Goal: Task Accomplishment & Management: Use online tool/utility

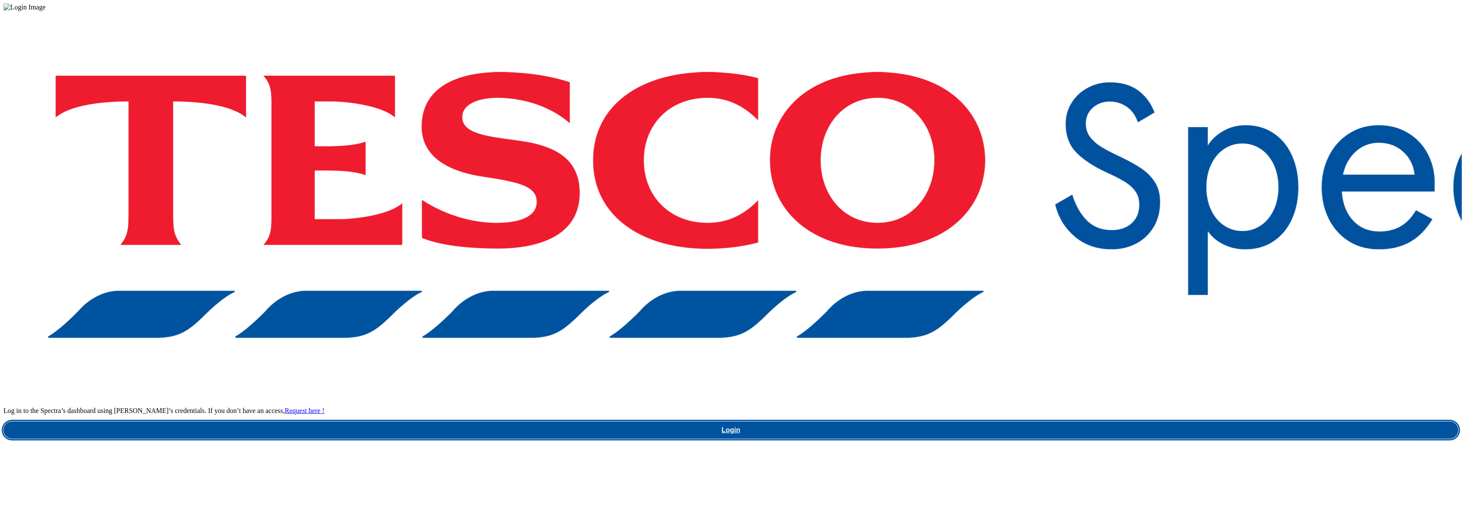
click at [1082, 421] on link "Login" at bounding box center [730, 429] width 1455 height 17
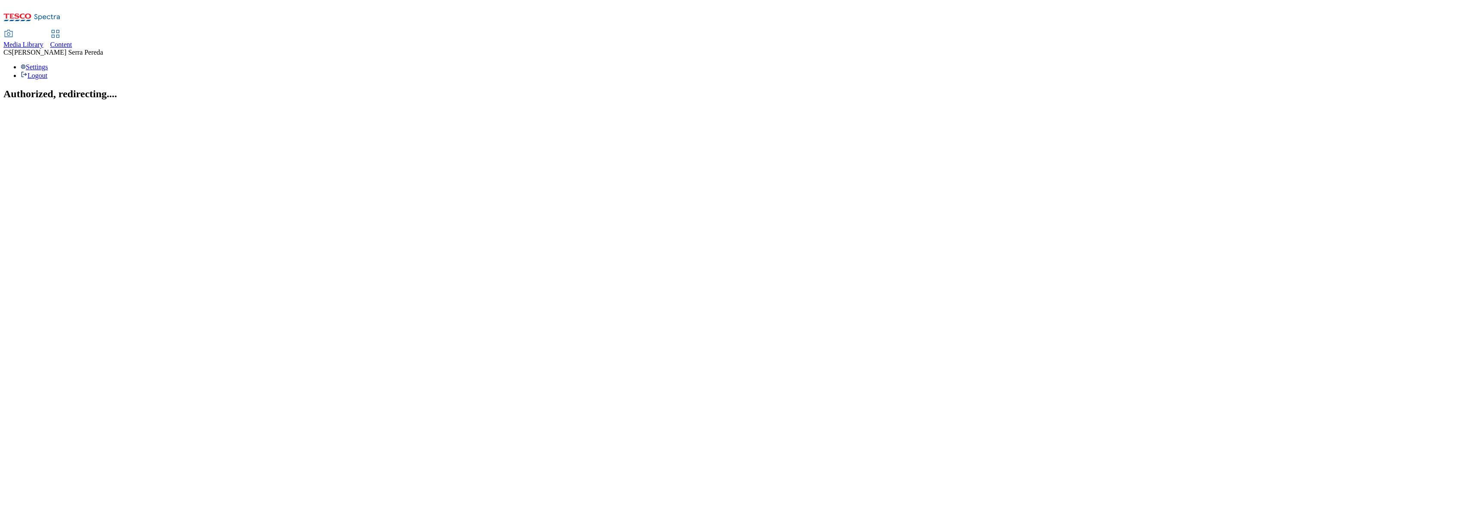
click at [72, 41] on div "Content" at bounding box center [61, 45] width 22 height 8
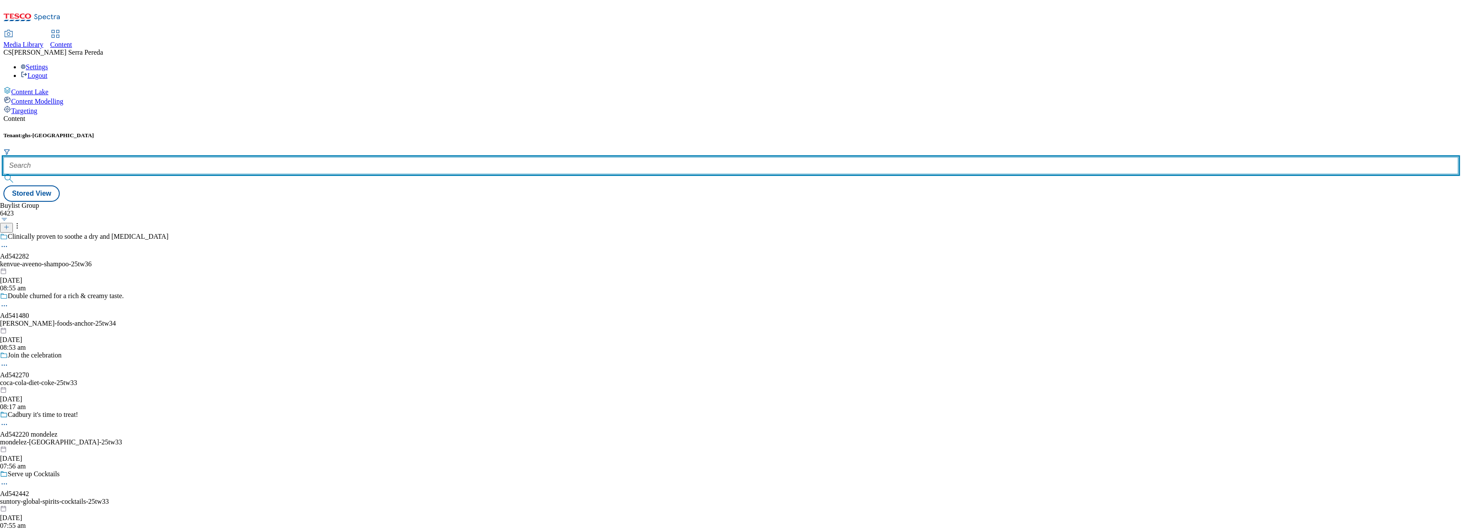
click at [195, 157] on input "text" at bounding box center [730, 165] width 1455 height 17
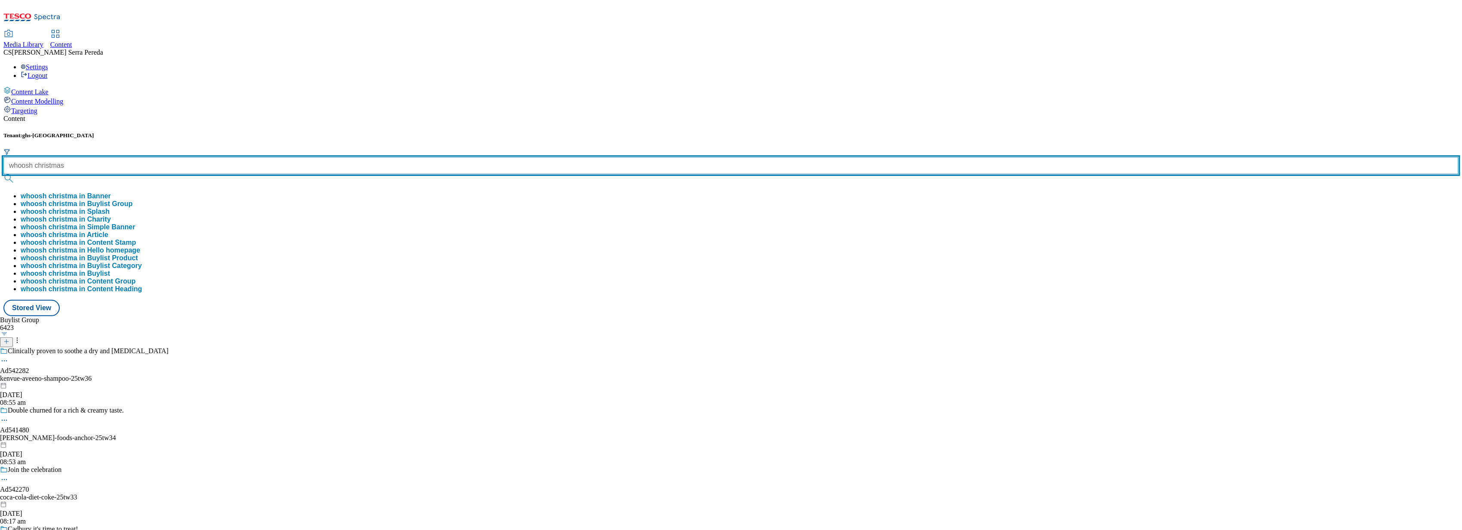
type input "whoosh christmas"
click at [3, 174] on button "submit" at bounding box center [9, 178] width 12 height 9
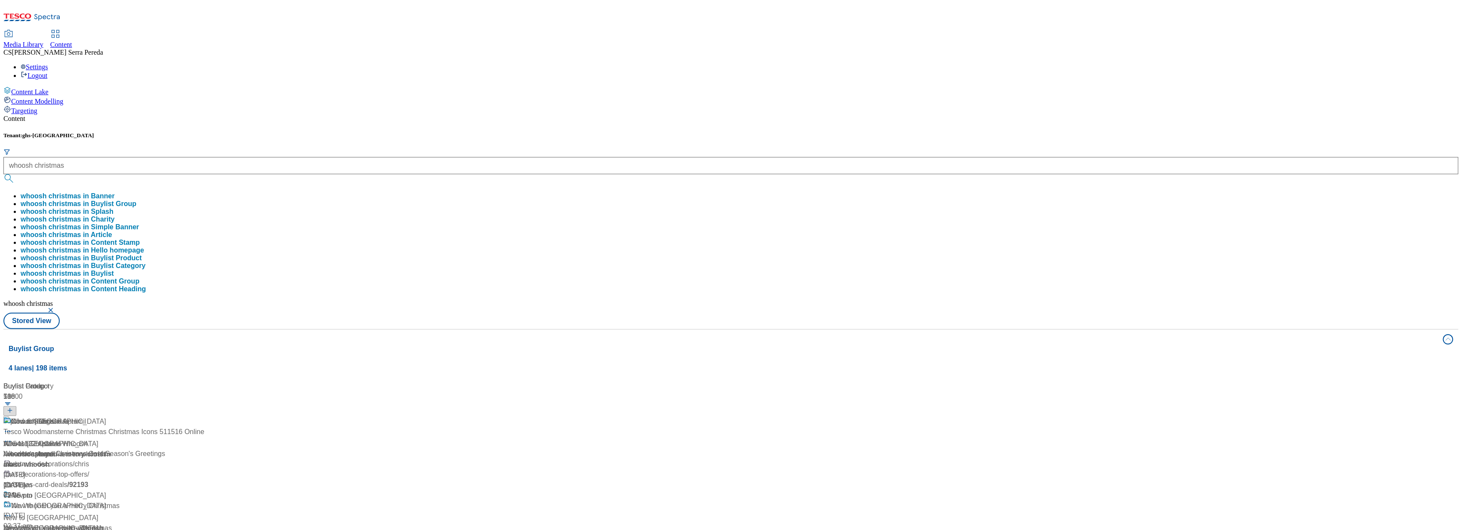
click at [374, 132] on div "Tenant: ghs-uk whoosh christmas whoosh christmas in Banner whoosh christmas in …" at bounding box center [730, 230] width 1455 height 197
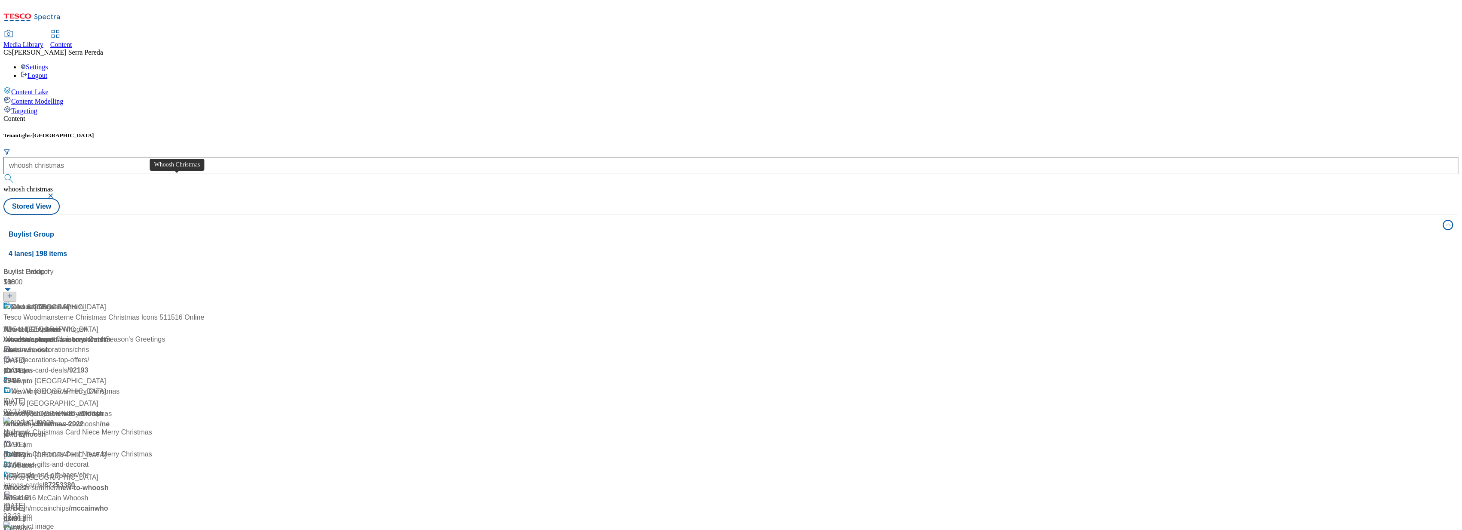
click at [69, 302] on span "Whoosh Christmas" at bounding box center [40, 307] width 58 height 11
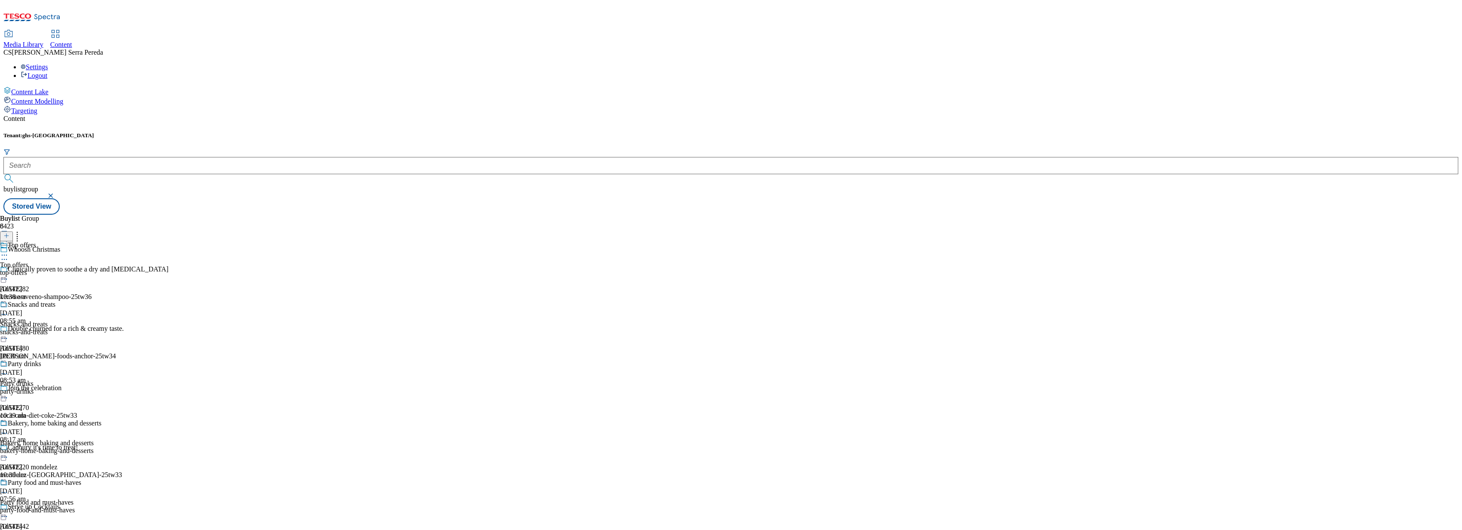
scroll to position [389, 0]
click at [20, 261] on span "Gifting" at bounding box center [10, 265] width 20 height 8
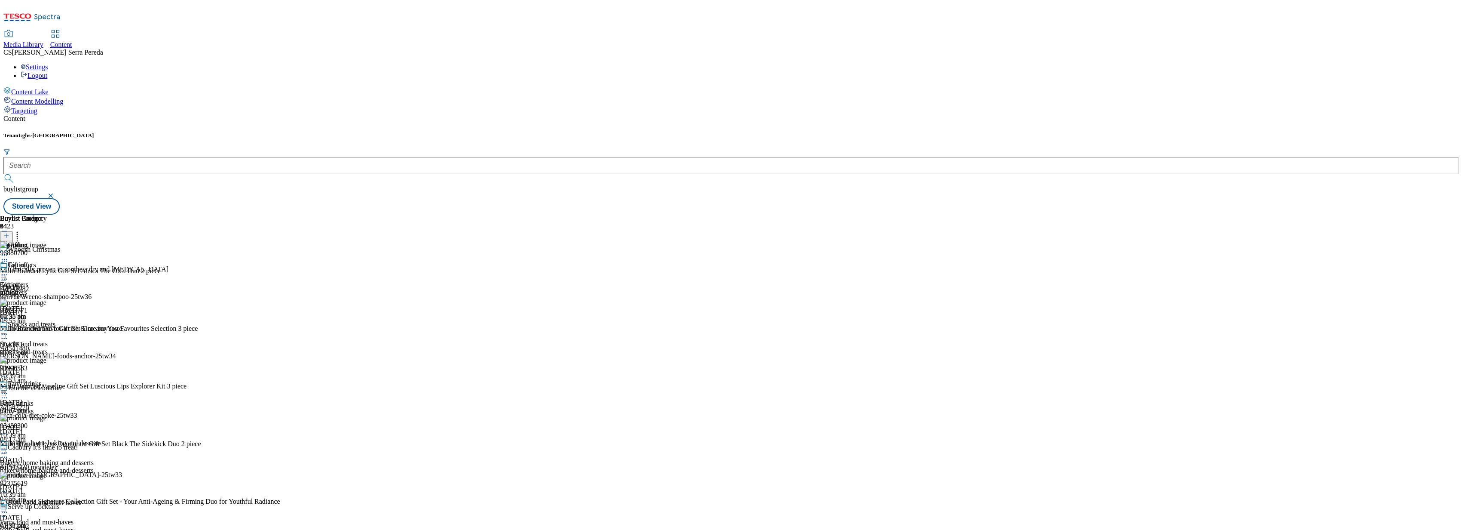
click at [21, 230] on icon at bounding box center [17, 234] width 9 height 9
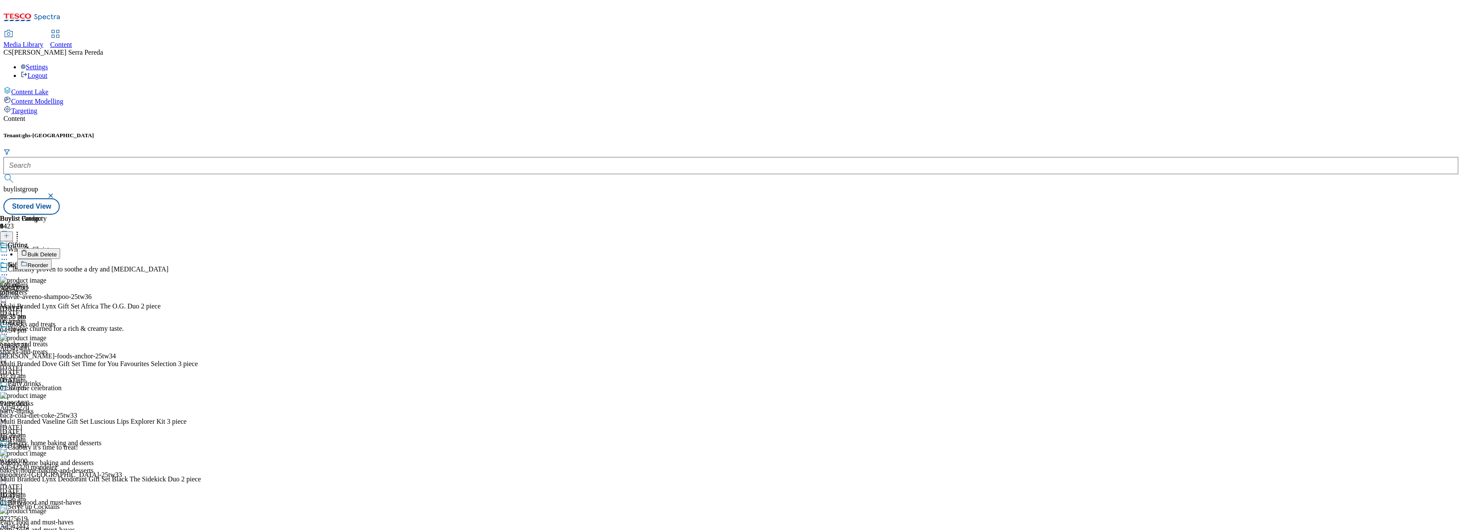
click at [52, 259] on button "Reorder" at bounding box center [34, 264] width 34 height 11
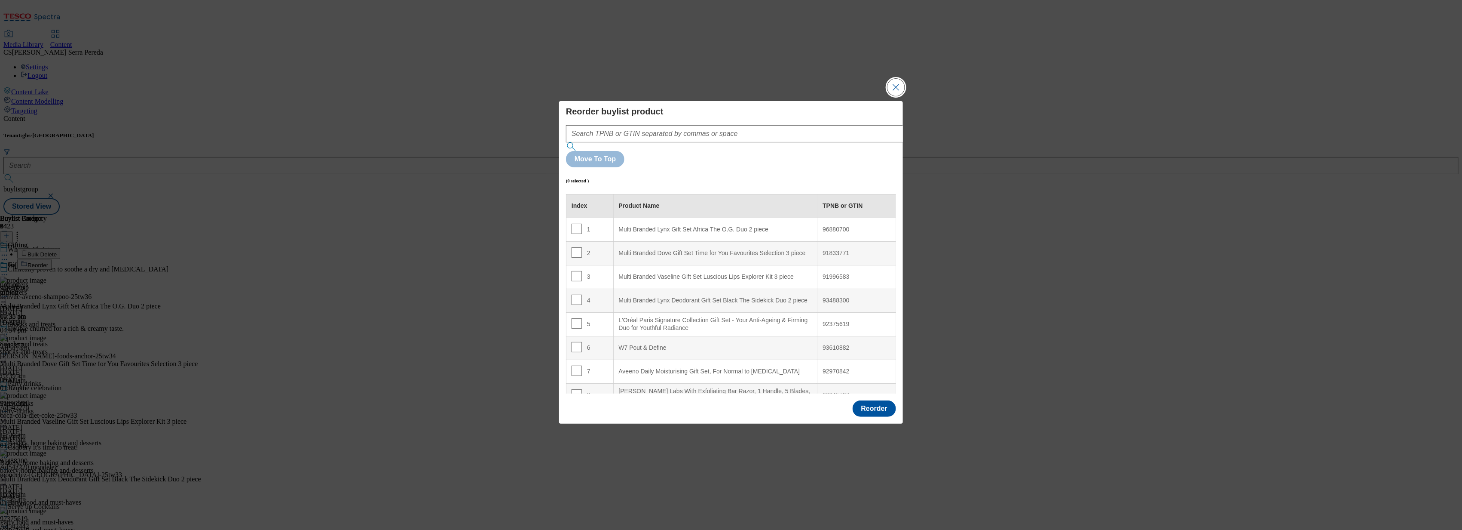
click at [896, 96] on button "Close Modal" at bounding box center [896, 87] width 17 height 17
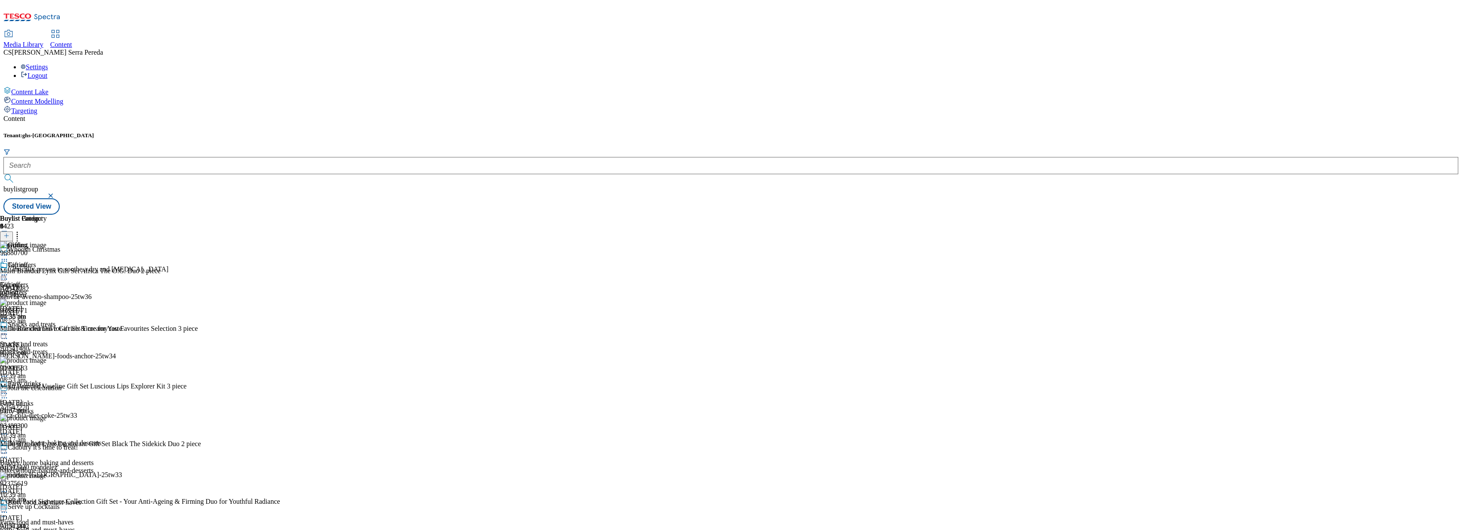
click at [13, 231] on button at bounding box center [6, 236] width 13 height 10
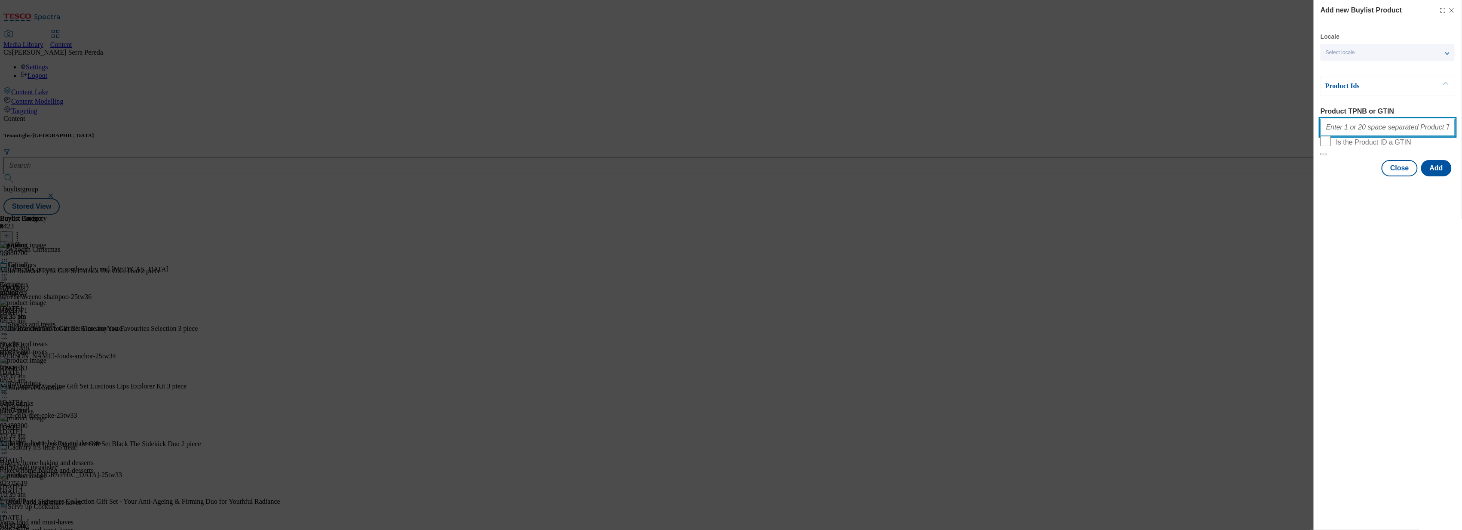
click at [1385, 134] on input "Product TPNB or GTIN" at bounding box center [1388, 127] width 135 height 17
paste input "91833771 97023050 97063255 97017582 96880700 96928110"
type input "91833771 97023050 97063255 97017582 96880700 96928110"
click at [1444, 176] on button "Add" at bounding box center [1436, 168] width 31 height 16
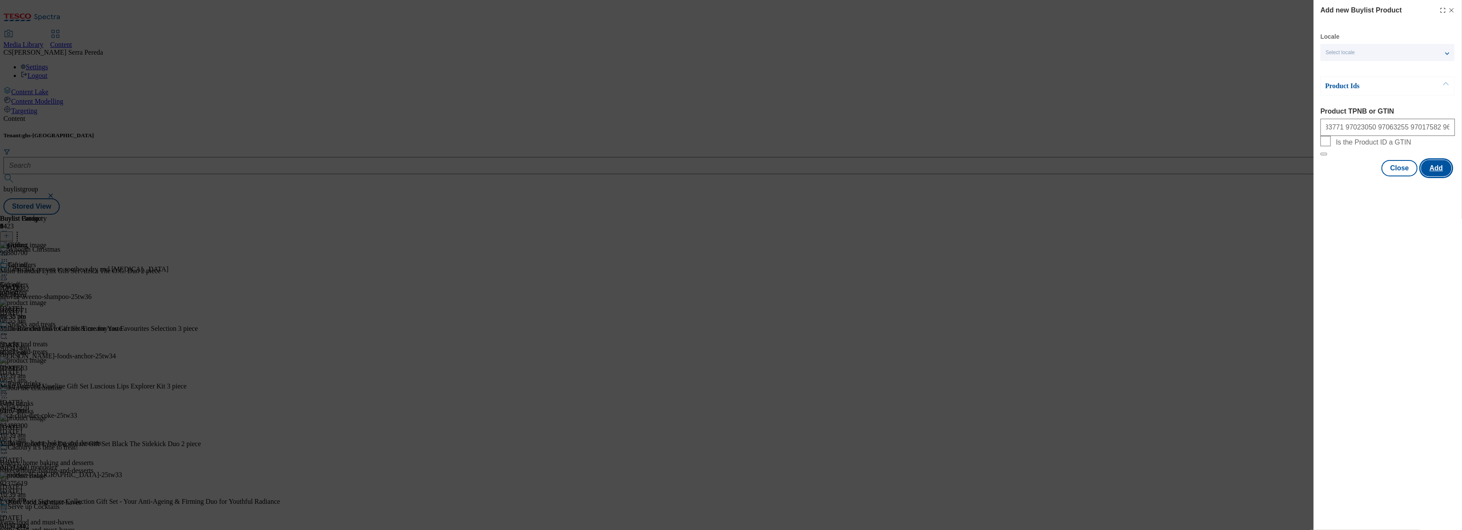
scroll to position [0, 0]
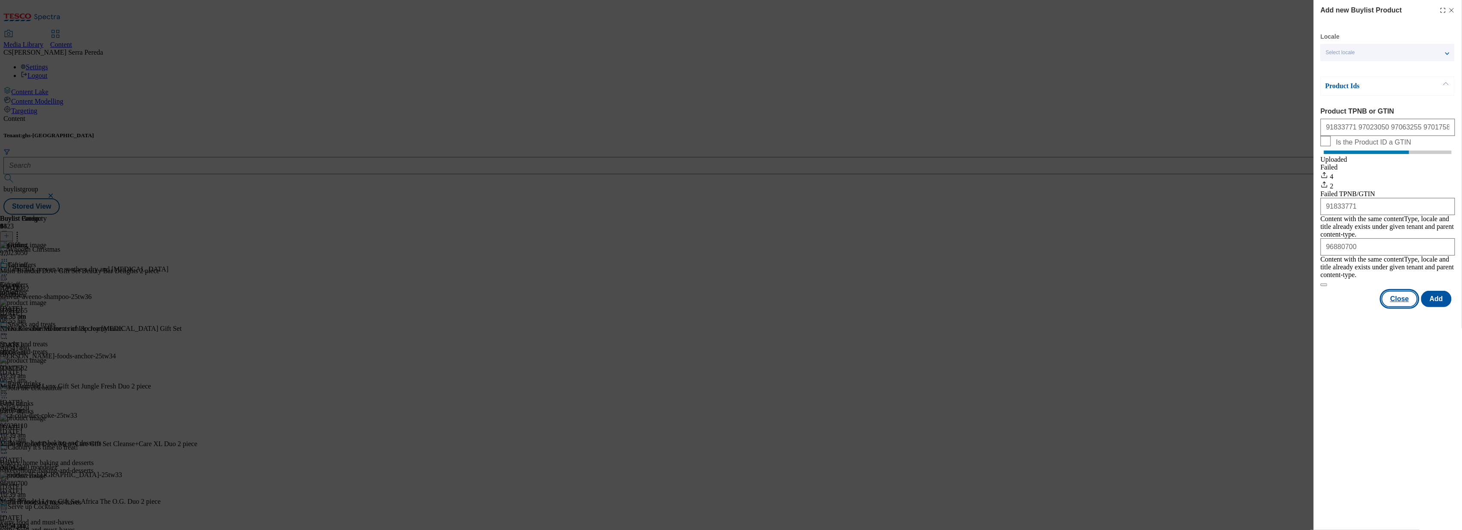
click at [1406, 298] on button "Close" at bounding box center [1400, 299] width 36 height 16
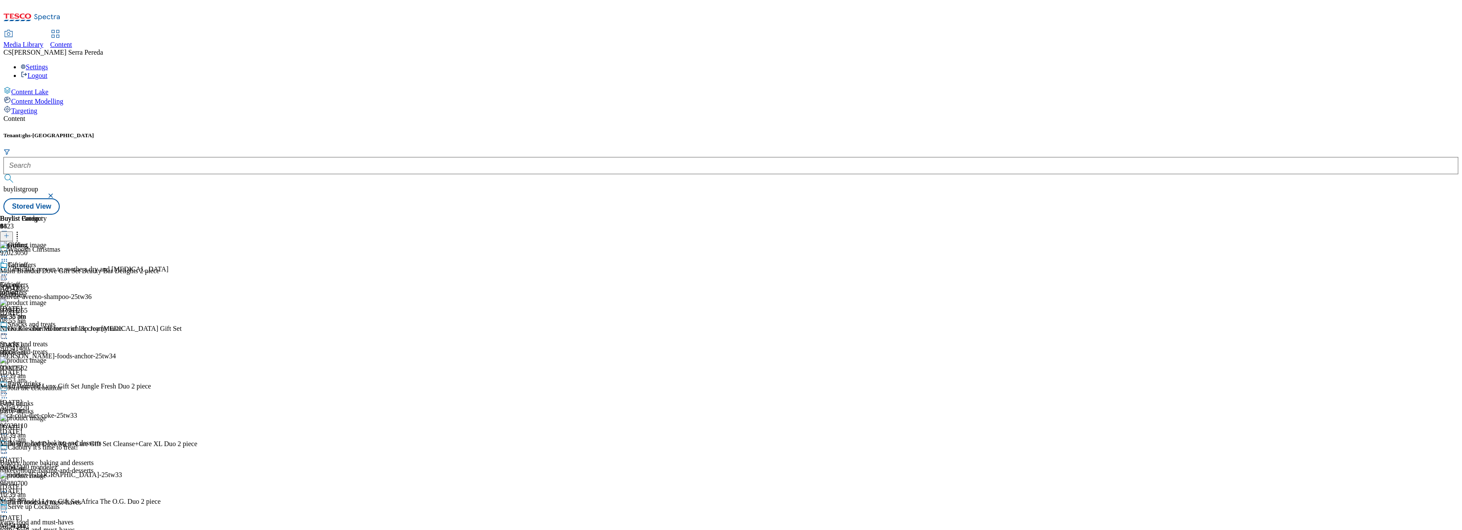
click at [21, 230] on icon at bounding box center [17, 234] width 9 height 9
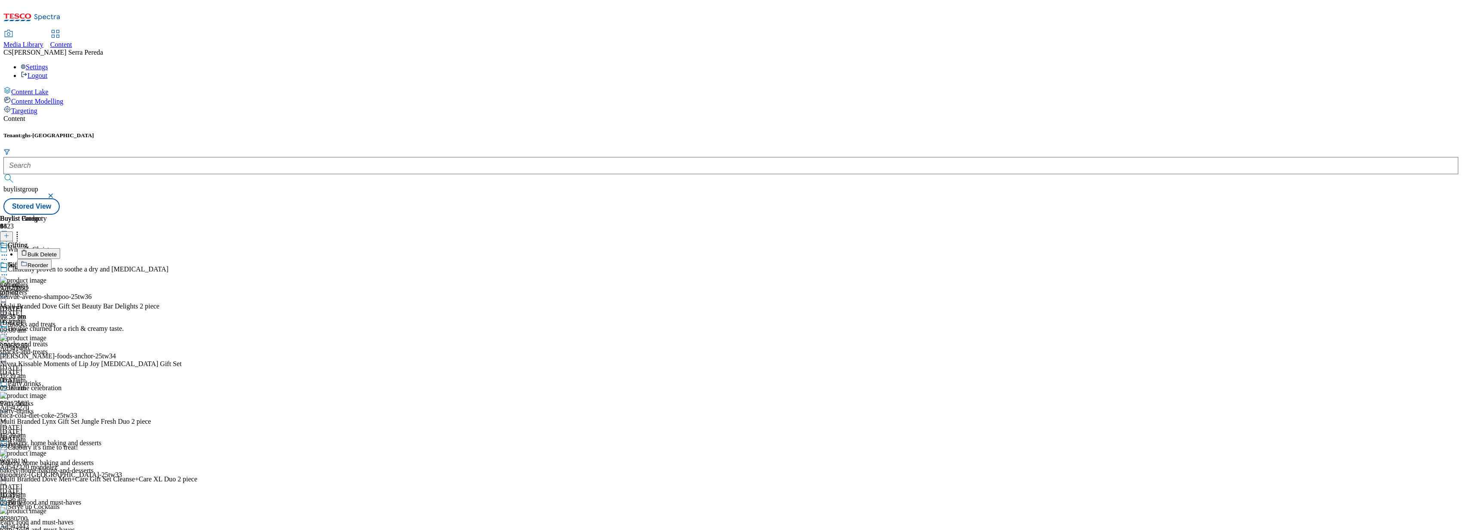
click at [52, 259] on button "Reorder" at bounding box center [34, 264] width 34 height 11
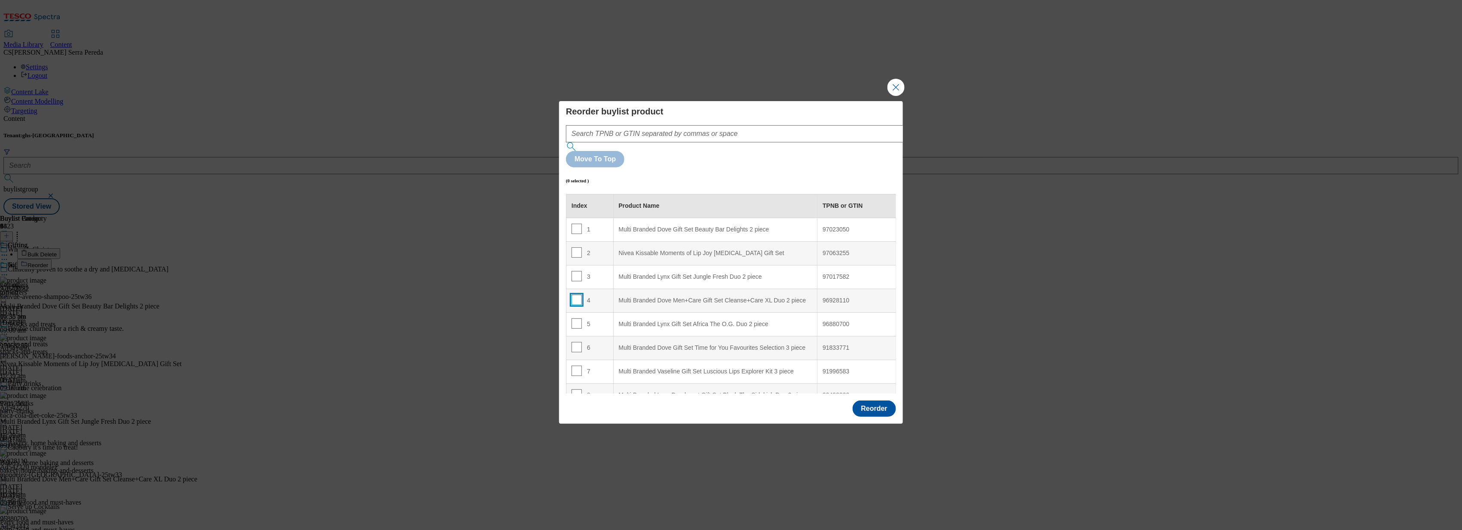
click at [577, 294] on input "Modal" at bounding box center [577, 299] width 10 height 10
checkbox input "true"
click at [672, 226] on div "Multi Branded Dove Gift Set Beauty Bar Delights 2 piece" at bounding box center [715, 230] width 193 height 8
click at [576, 224] on input "Modal" at bounding box center [577, 229] width 10 height 10
checkbox input "false"
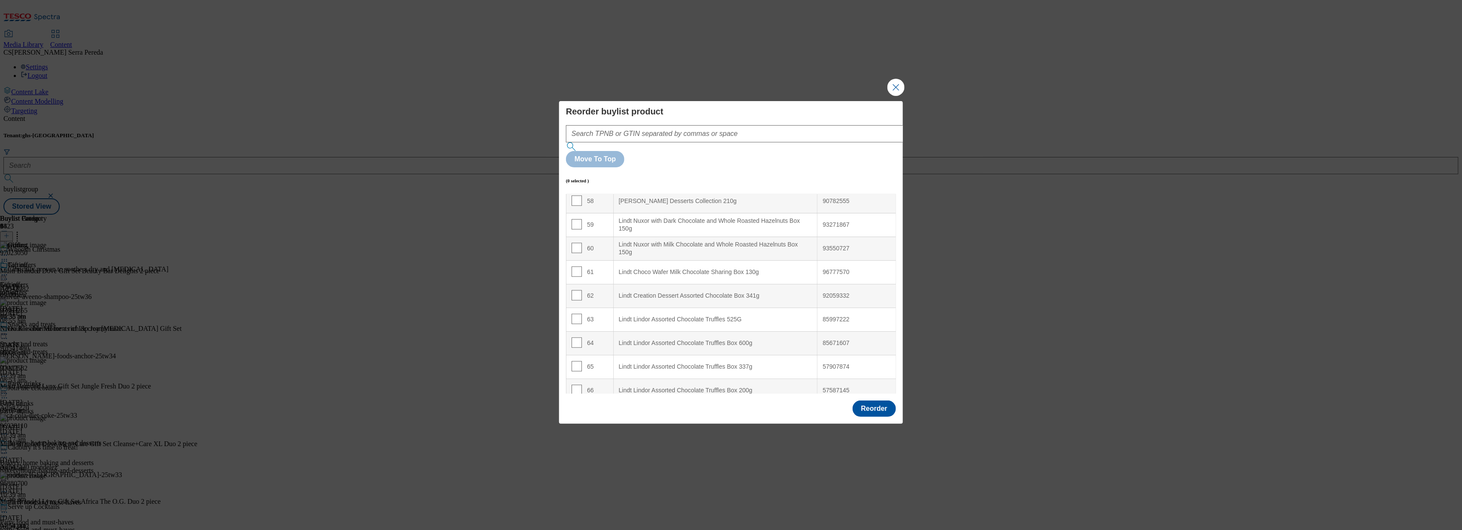
scroll to position [1386, 0]
click at [575, 303] on input "Modal" at bounding box center [577, 308] width 10 height 10
checkbox input "false"
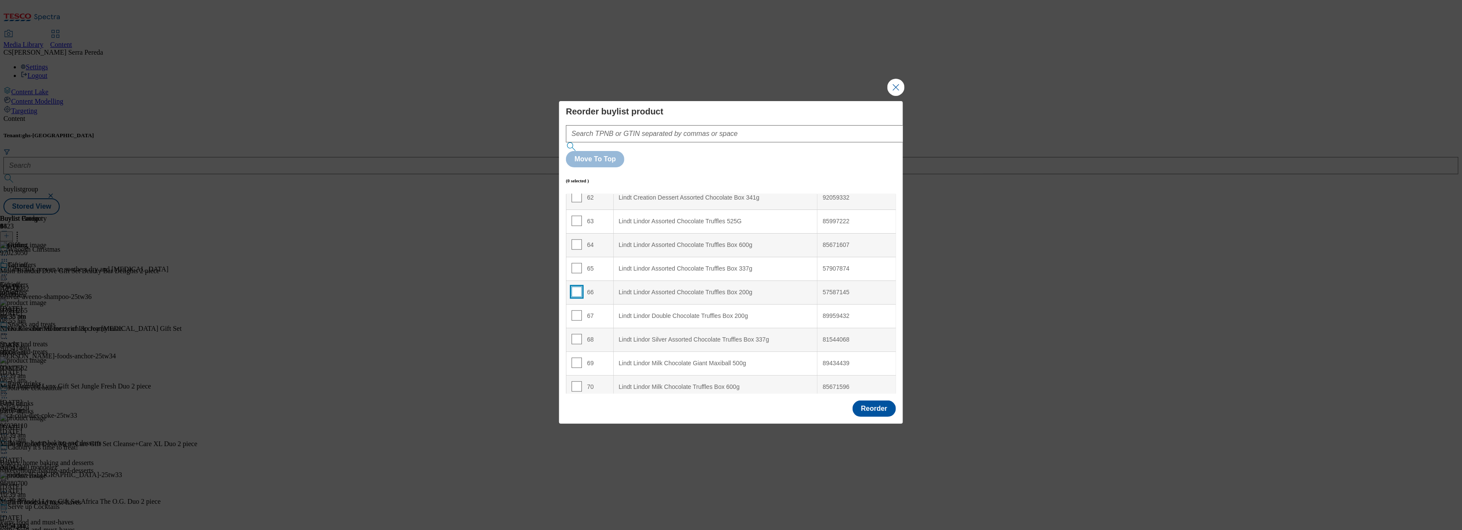
click at [576, 286] on input "Modal" at bounding box center [577, 291] width 10 height 10
checkbox input "true"
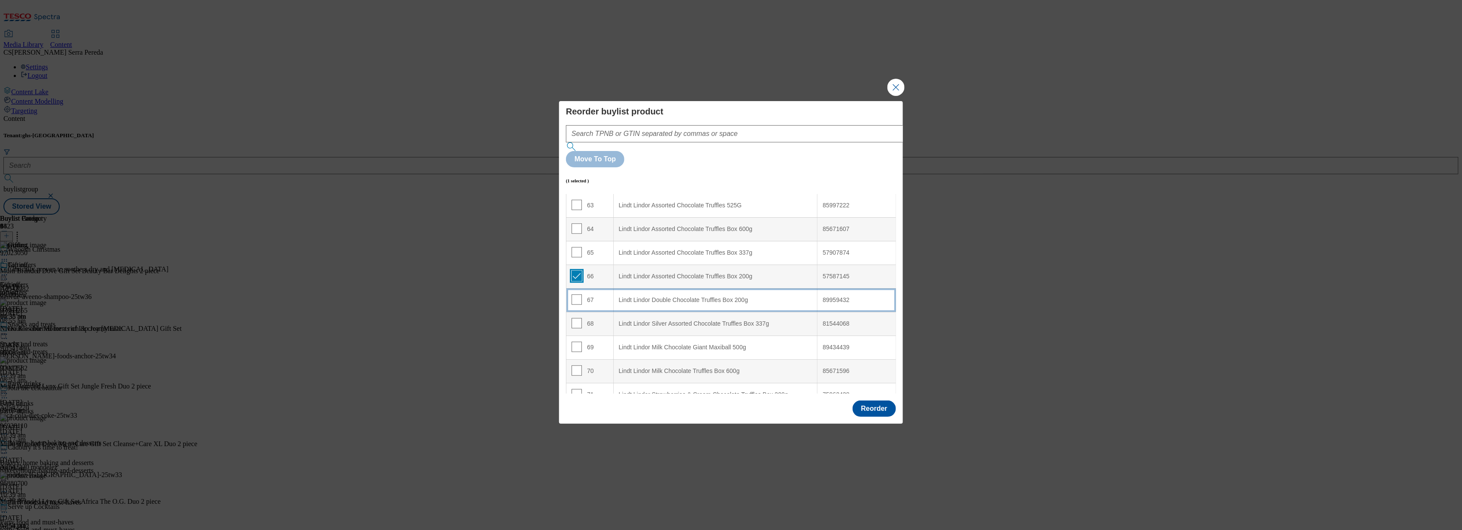
scroll to position [1491, 0]
click at [576, 293] on input "Modal" at bounding box center [577, 298] width 10 height 10
checkbox input "true"
click at [577, 294] on input "Modal" at bounding box center [577, 299] width 10 height 10
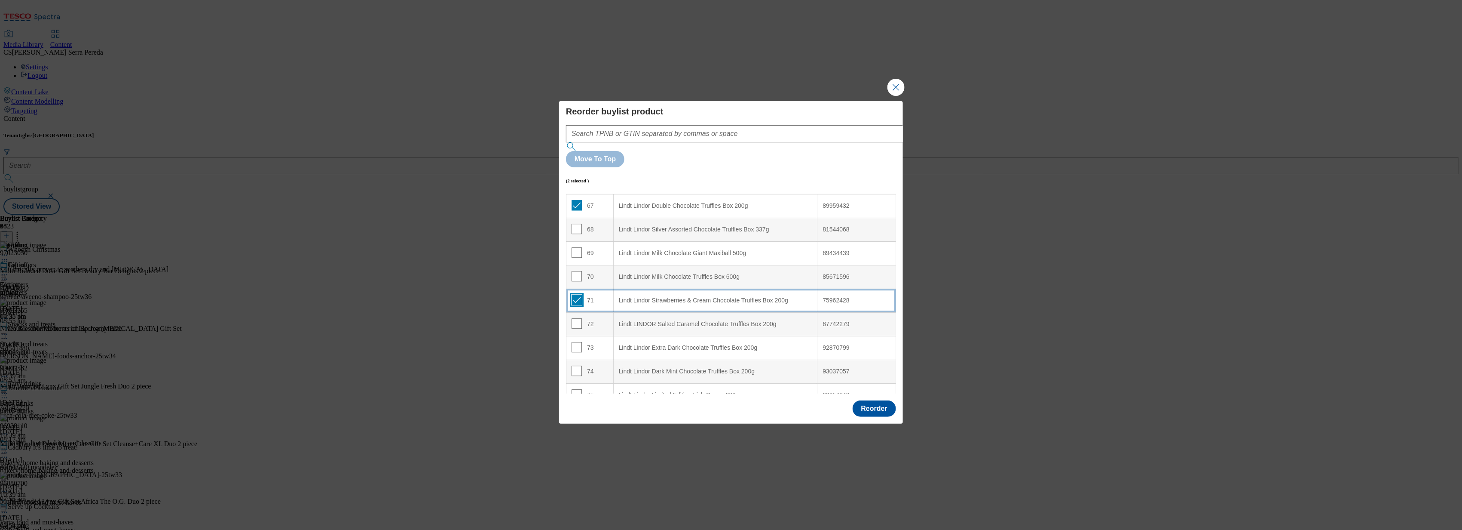
checkbox input "true"
click at [576, 318] on input "Modal" at bounding box center [577, 323] width 10 height 10
checkbox input "true"
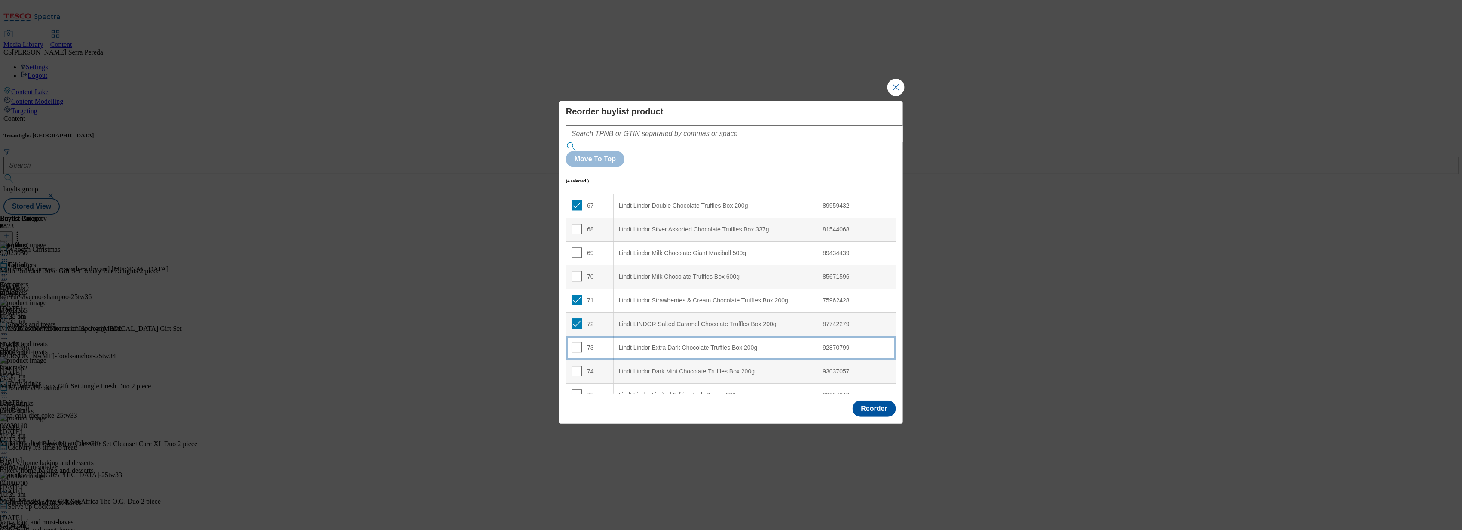
click at [576, 336] on td "73" at bounding box center [590, 348] width 47 height 24
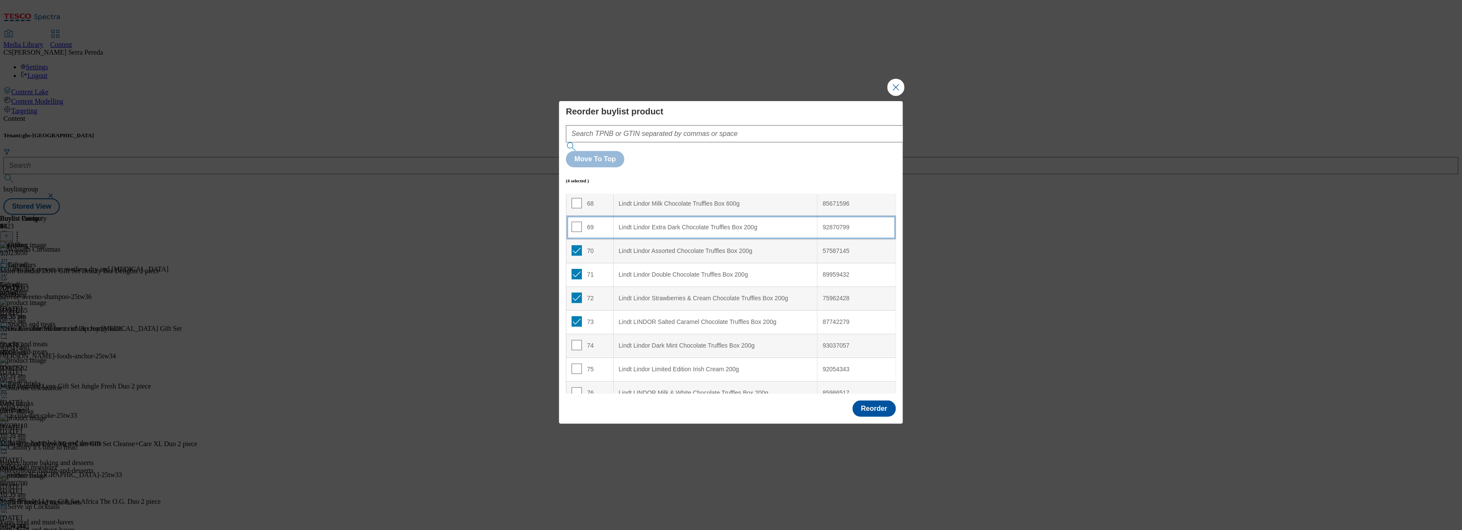
scroll to position [1611, 0]
click at [575, 338] on input "Modal" at bounding box center [577, 343] width 10 height 10
checkbox input "true"
click at [575, 362] on input "Modal" at bounding box center [577, 367] width 10 height 10
checkbox input "true"
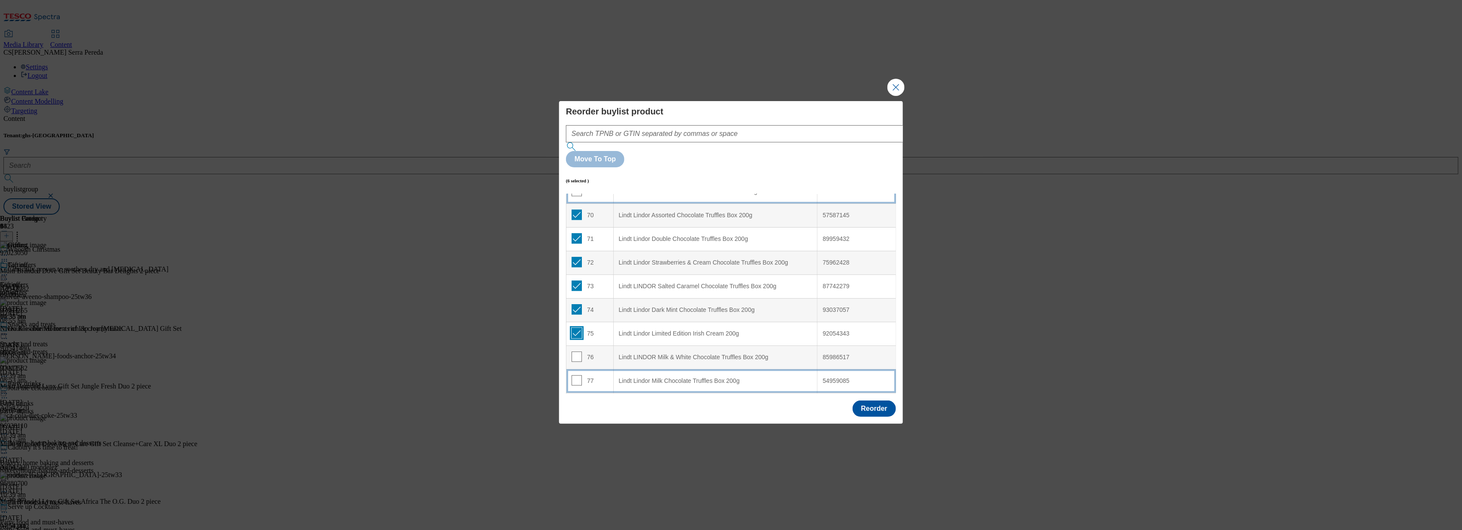
scroll to position [1700, 0]
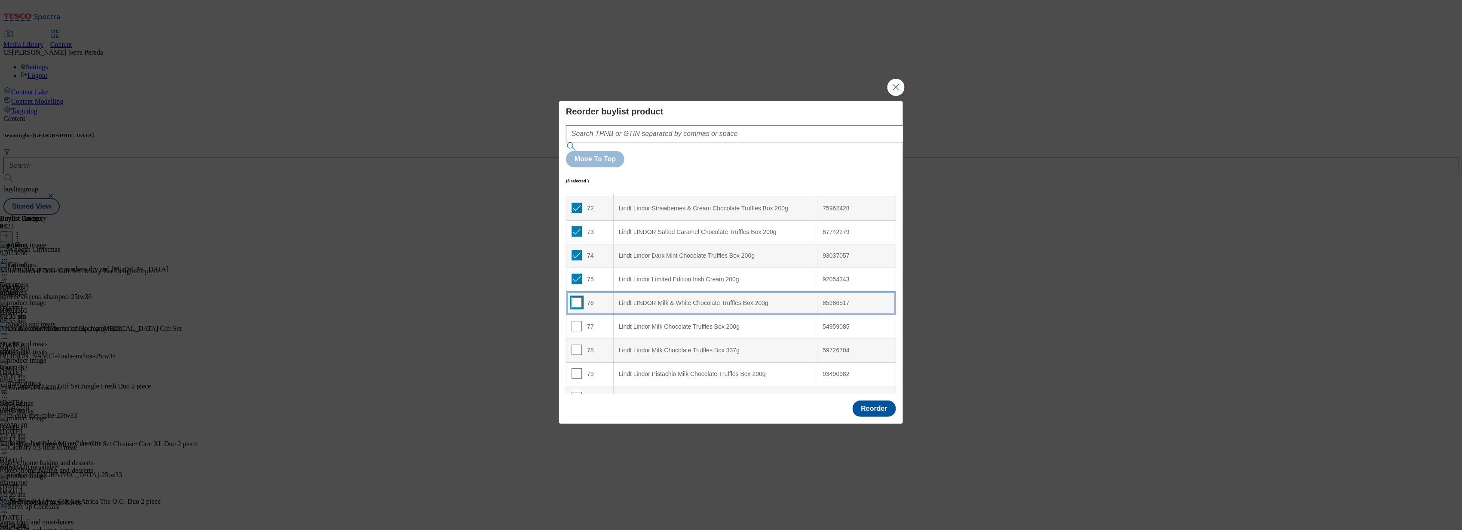
click at [576, 297] on input "Modal" at bounding box center [577, 302] width 10 height 10
checkbox input "true"
click at [575, 321] on input "Modal" at bounding box center [577, 326] width 10 height 10
checkbox input "true"
click at [575, 368] on input "Modal" at bounding box center [577, 373] width 10 height 10
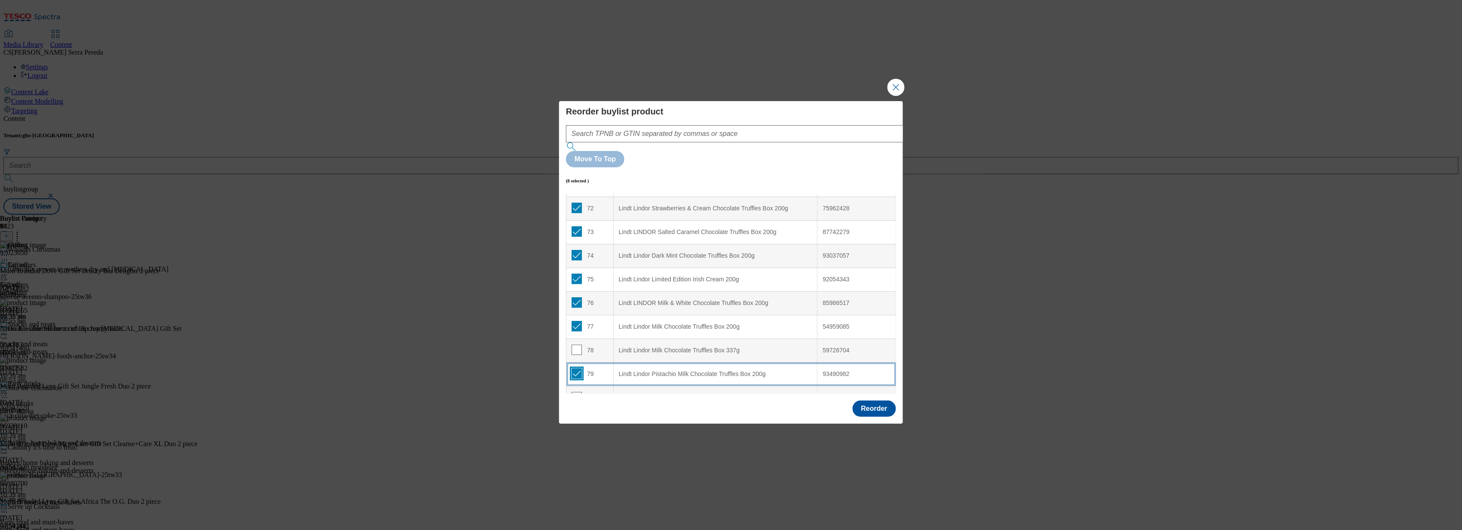
checkbox input "true"
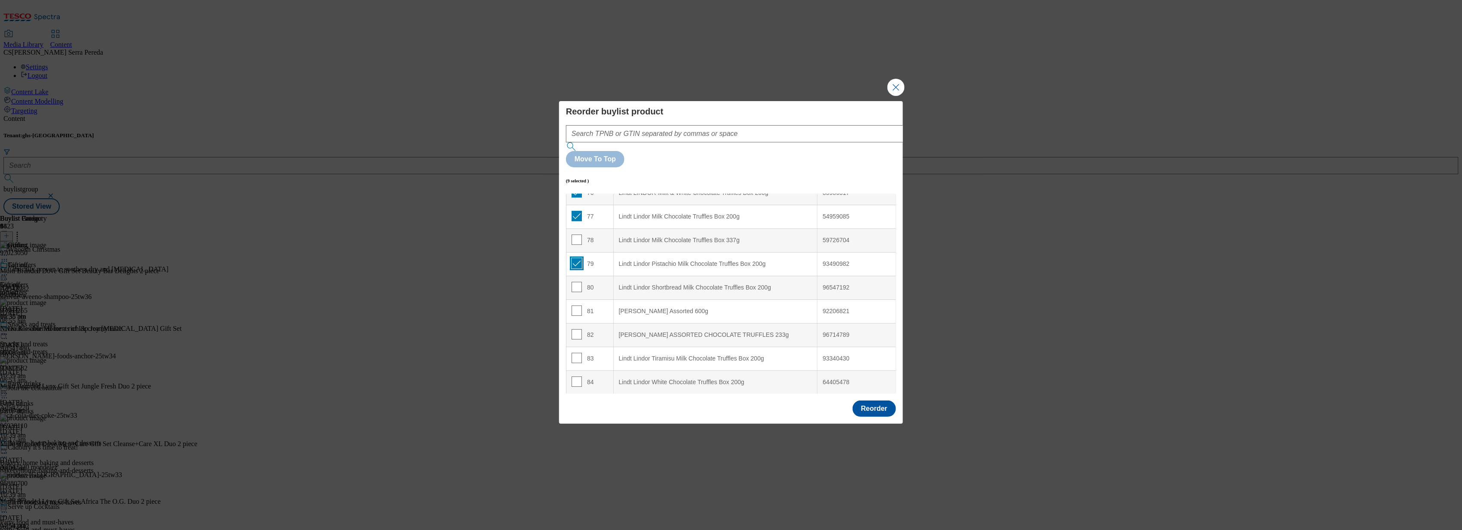
scroll to position [1810, 0]
click at [573, 281] on input "Modal" at bounding box center [577, 286] width 10 height 10
checkbox input "true"
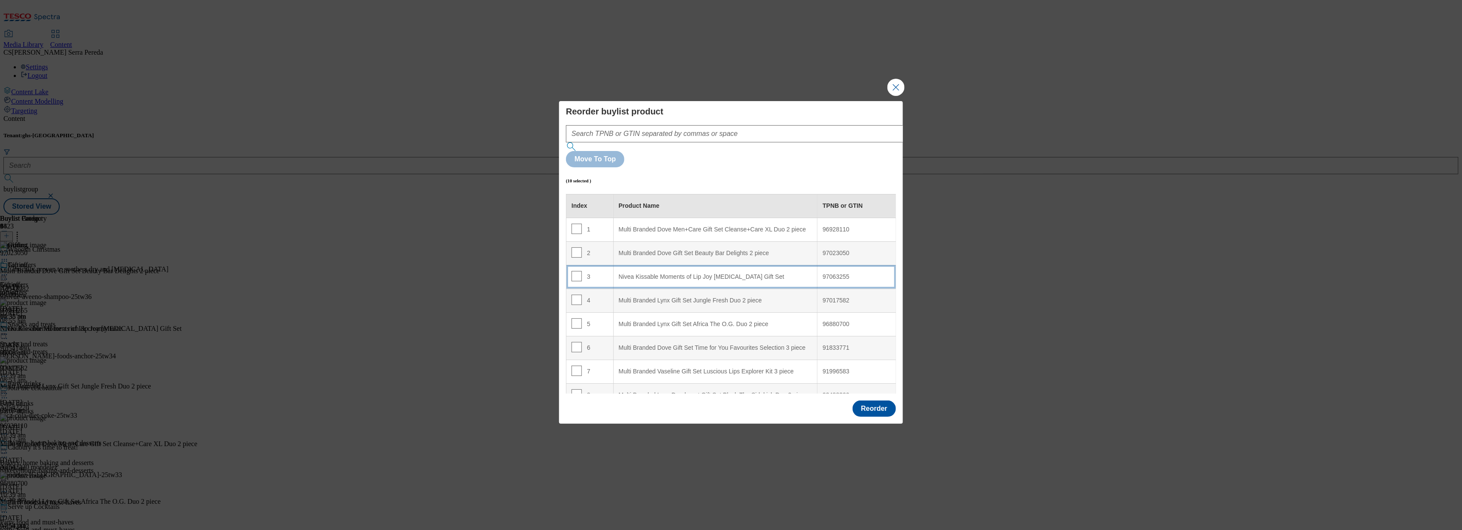
click at [651, 273] on div "Nivea Kissable Moments of Lip Joy Lip Balm Gift Set" at bounding box center [715, 277] width 193 height 8
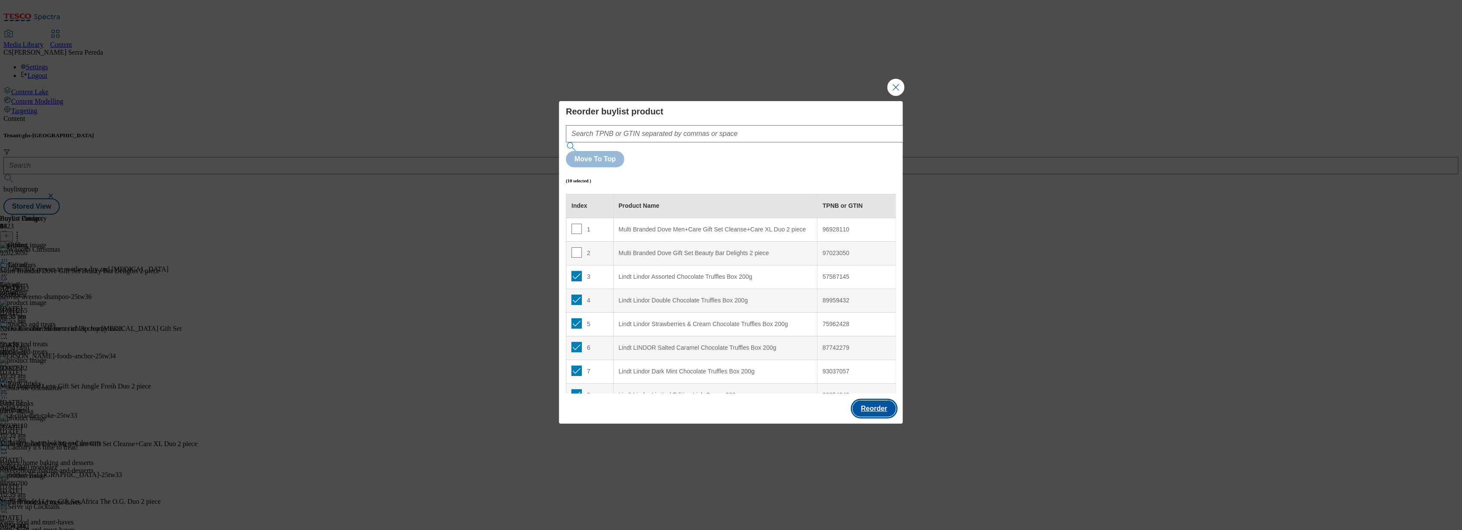
click at [873, 400] on button "Reorder" at bounding box center [874, 408] width 43 height 16
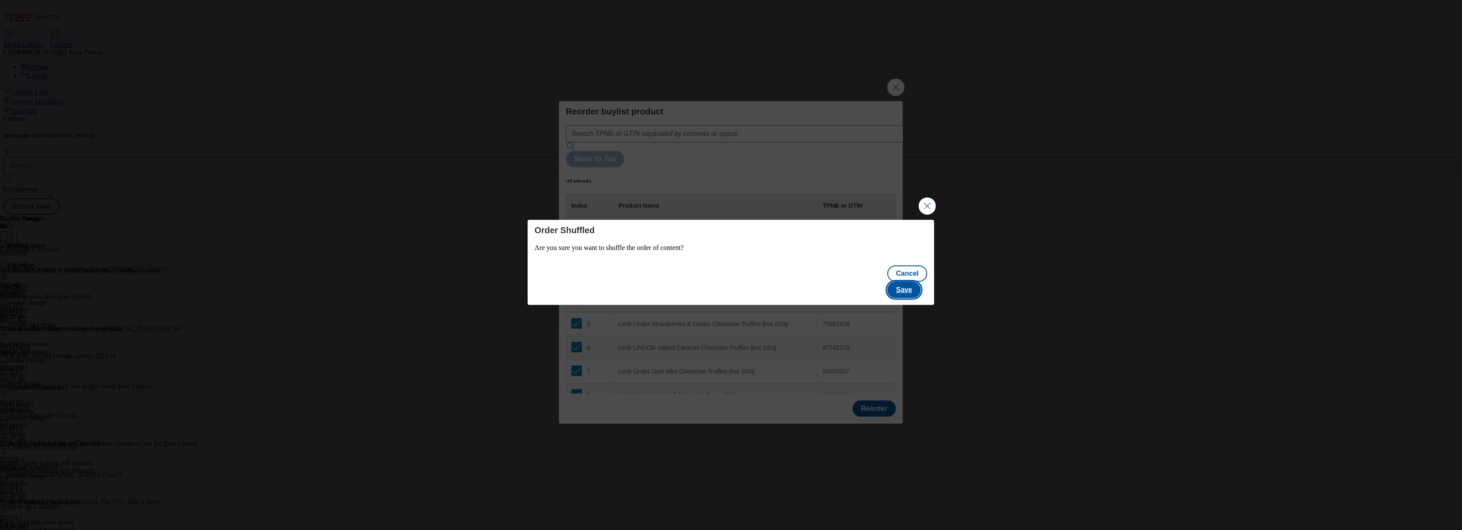
click at [912, 285] on button "Save" at bounding box center [904, 290] width 33 height 16
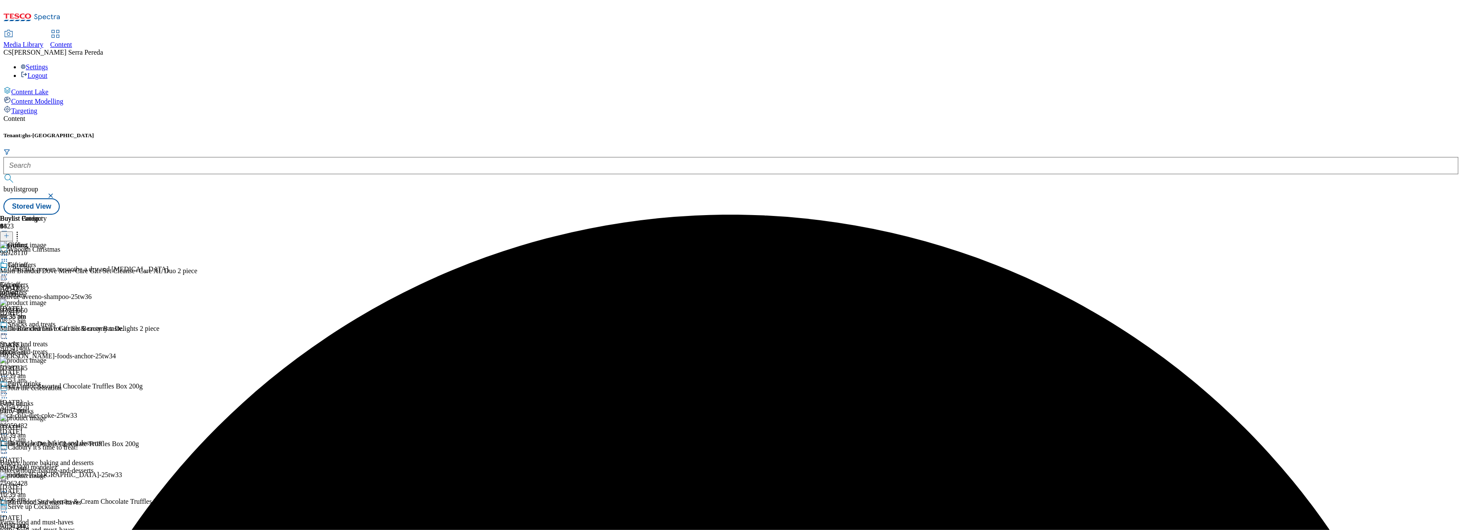
click at [197, 214] on header "Buylist Product 98" at bounding box center [98, 227] width 197 height 27
click at [21, 230] on icon at bounding box center [17, 234] width 9 height 9
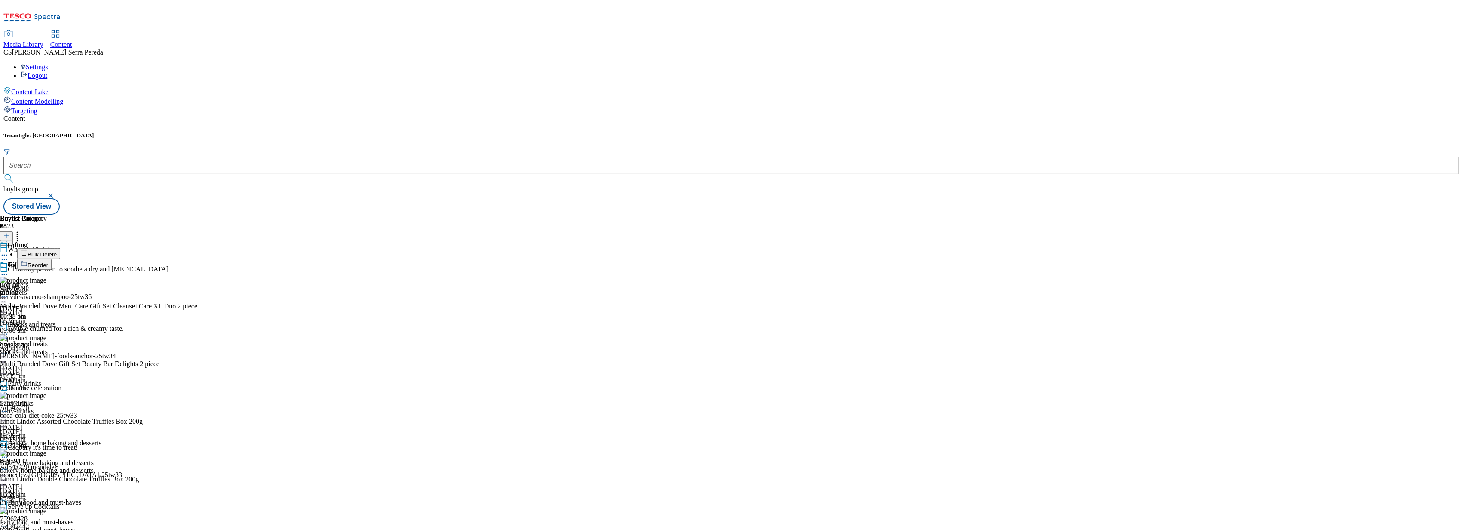
click at [52, 259] on button "Reorder" at bounding box center [34, 264] width 34 height 11
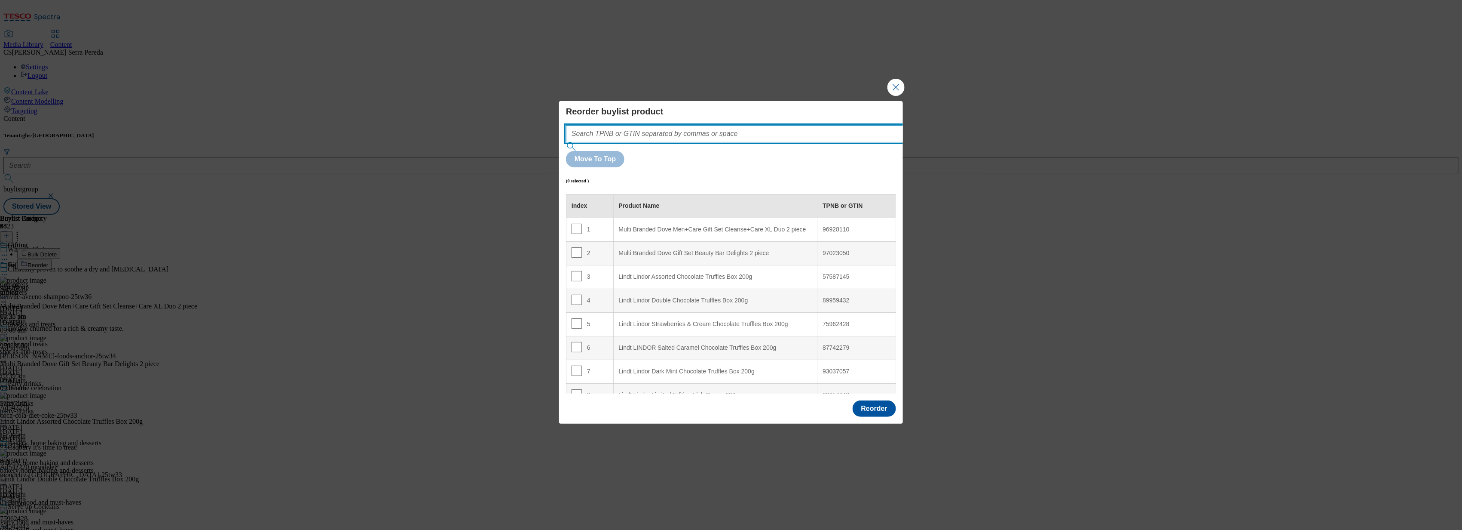
click at [673, 142] on input "Modal" at bounding box center [747, 133] width 363 height 17
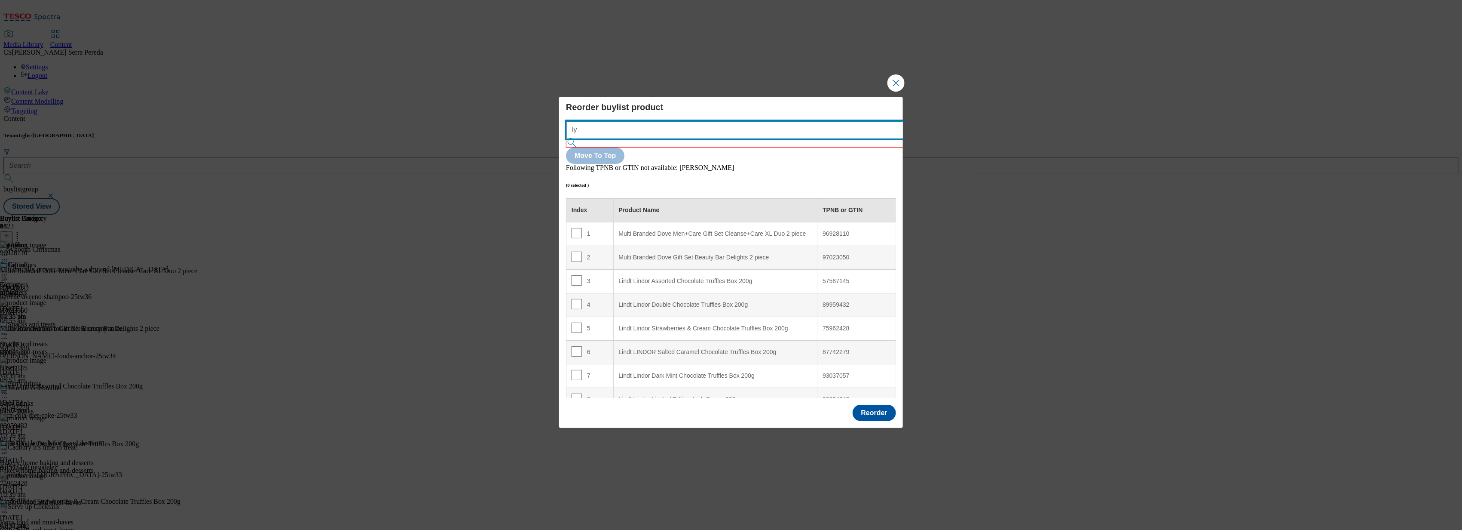
type input "l"
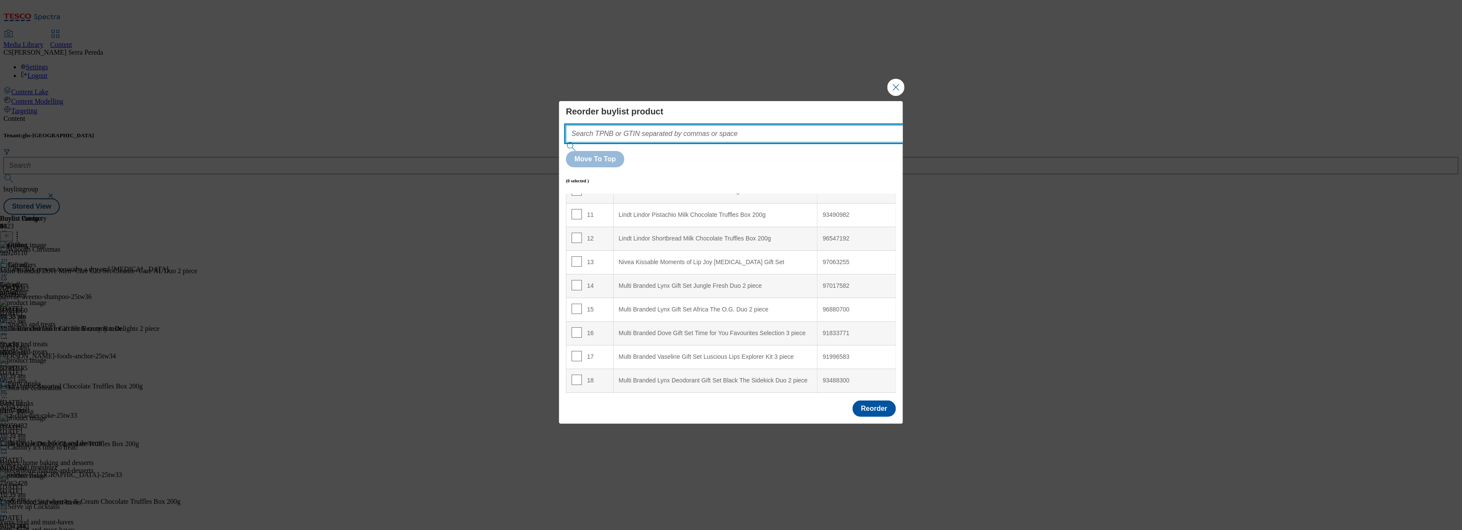
scroll to position [251, 0]
click at [578, 303] on input "Modal" at bounding box center [577, 308] width 10 height 10
checkbox input "true"
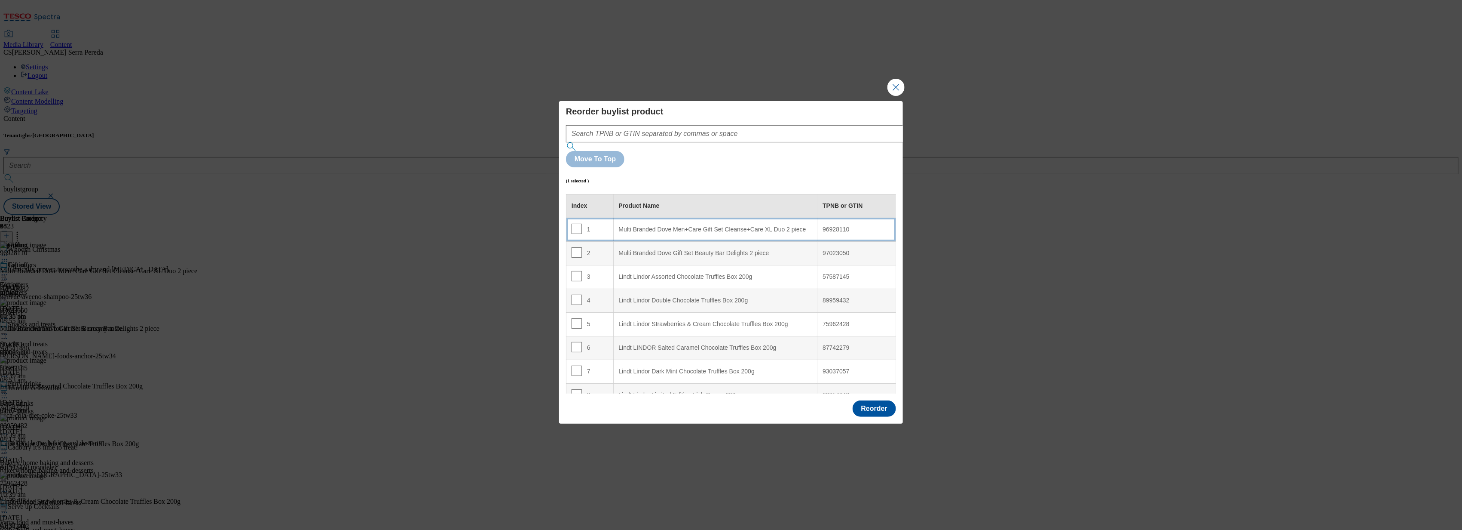
click at [635, 226] on div "Multi Branded Dove Men+Care Gift Set Cleanse+Care XL Duo 2 piece" at bounding box center [715, 230] width 193 height 8
click at [575, 224] on input "Modal" at bounding box center [577, 229] width 10 height 10
checkbox input "false"
click at [575, 247] on input "Modal" at bounding box center [577, 252] width 10 height 10
checkbox input "true"
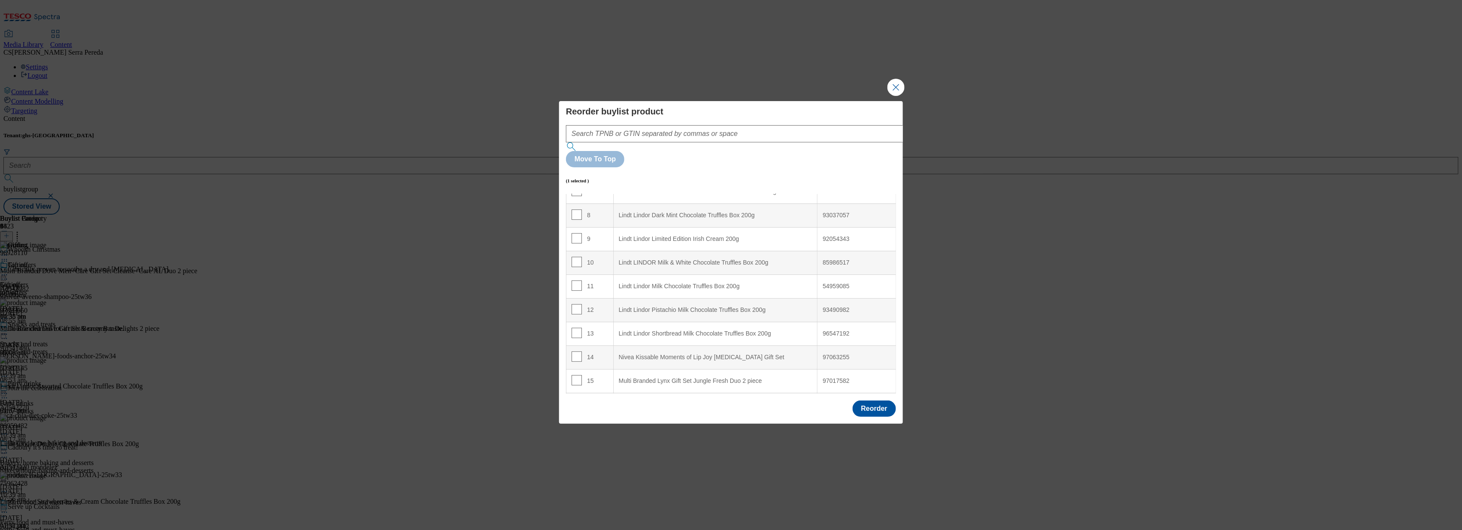
scroll to position [181, 0]
click at [626, 234] on div "Lindt Lindor Limited Edition Irish Cream 200g" at bounding box center [715, 238] width 193 height 8
click at [576, 255] on input "Modal" at bounding box center [577, 260] width 10 height 10
checkbox input "false"
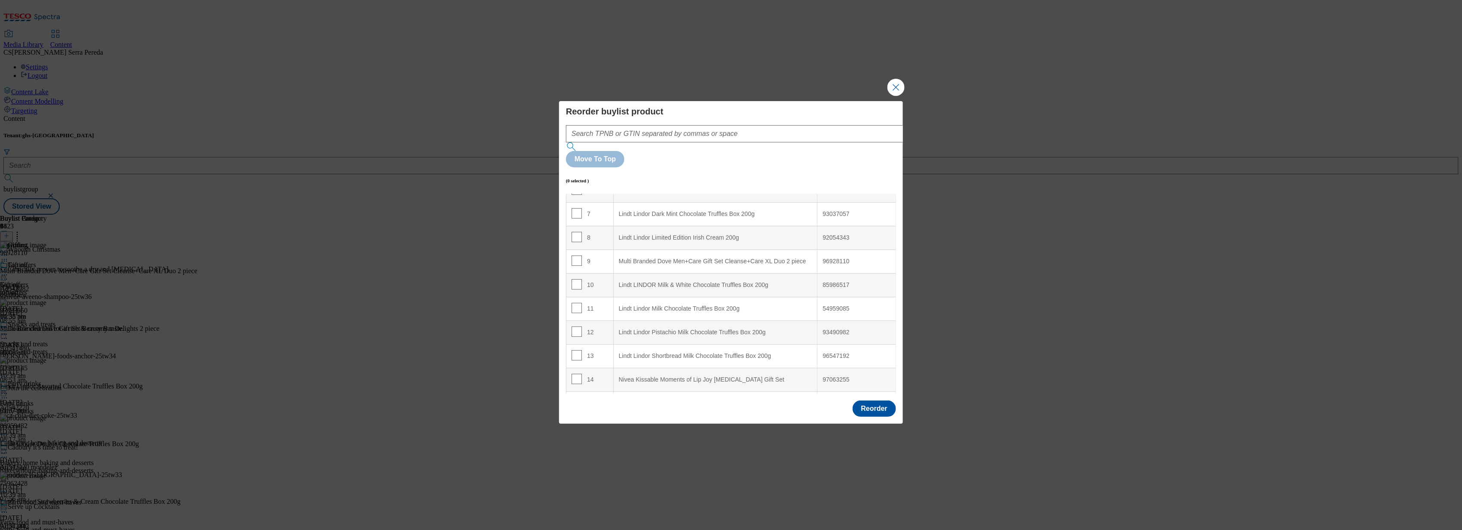
scroll to position [1425, 0]
click at [578, 335] on input "Modal" at bounding box center [577, 340] width 10 height 10
checkbox input "true"
click at [697, 281] on 200g "Lindt Lindor Double Chocolate Truffles Box 200g" at bounding box center [715, 293] width 204 height 24
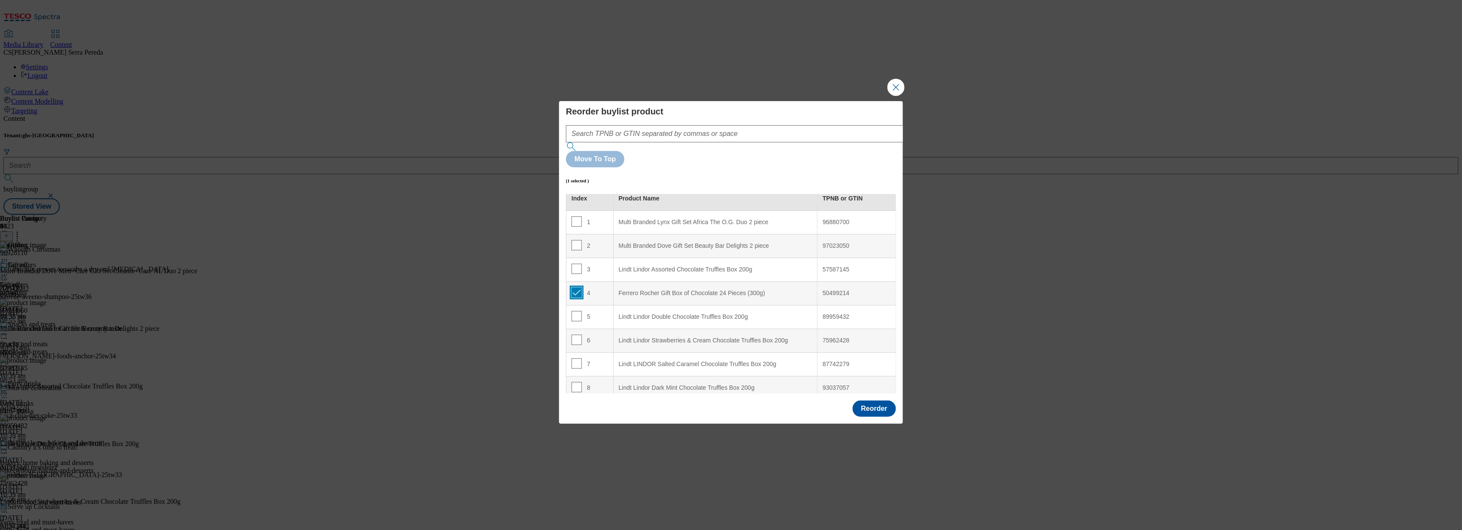
click at [577, 287] on input "Modal" at bounding box center [577, 292] width 10 height 10
checkbox input "false"
click at [578, 288] on input "Modal" at bounding box center [577, 293] width 10 height 10
checkbox input "true"
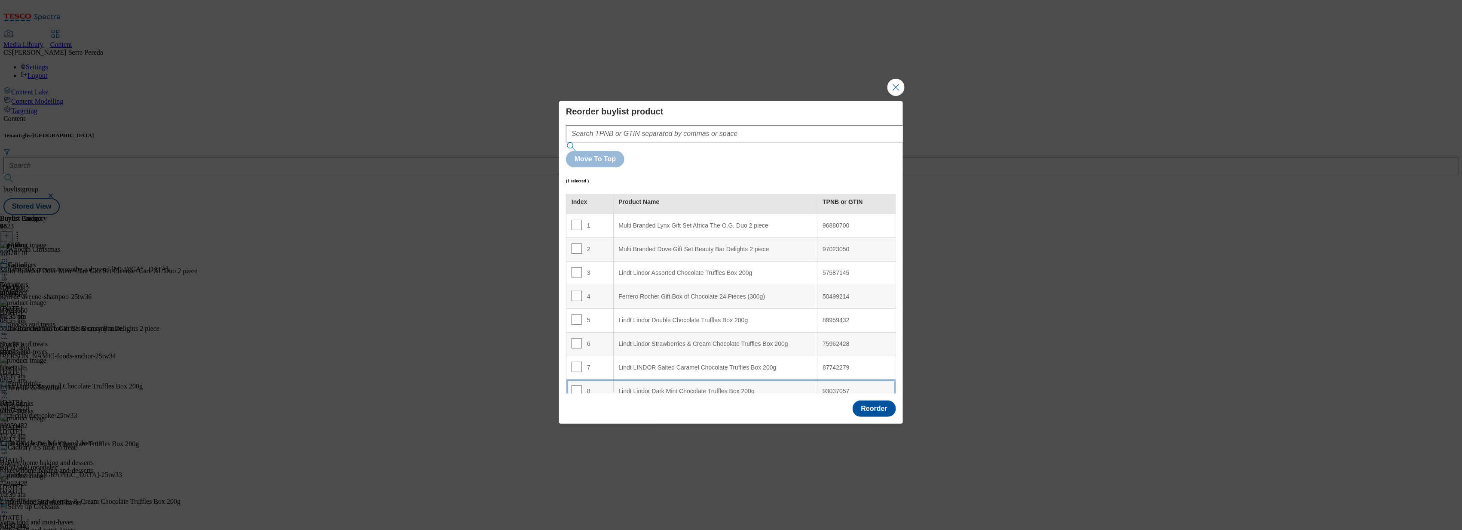
scroll to position [2, 0]
click at [664, 366] on div "Lindt LINDOR Salted Caramel Chocolate Truffles Box 200g" at bounding box center [715, 370] width 193 height 8
click at [578, 364] on input "Modal" at bounding box center [577, 369] width 10 height 10
checkbox input "false"
click at [884, 400] on button "Reorder" at bounding box center [874, 408] width 43 height 16
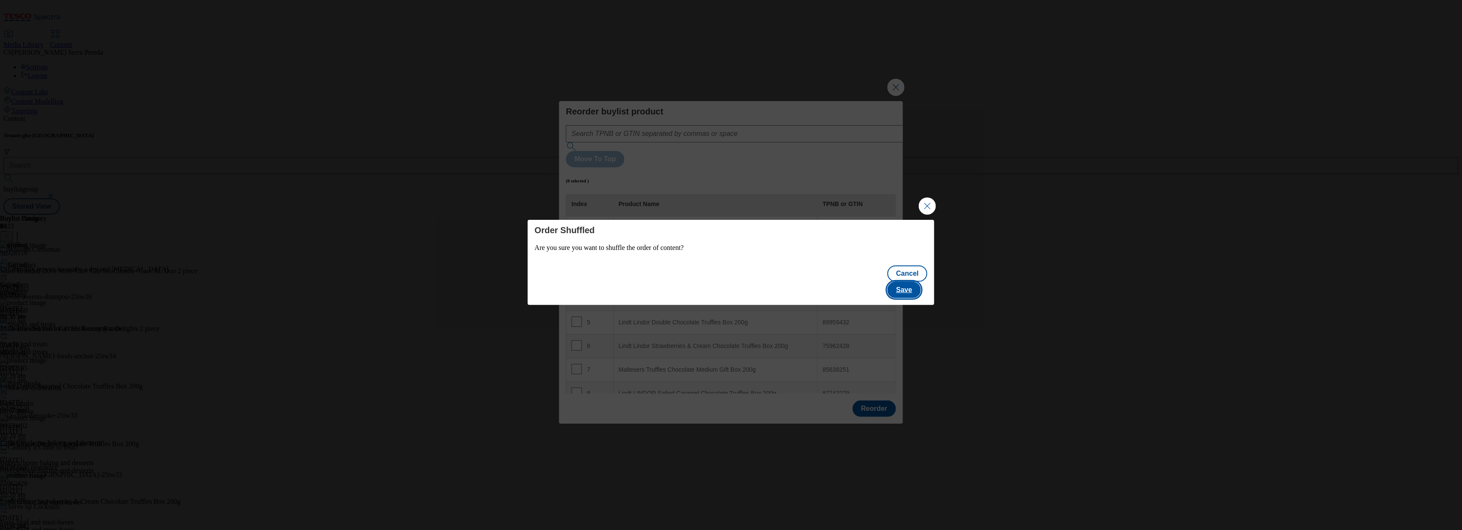
click at [919, 282] on button "Save" at bounding box center [904, 290] width 33 height 16
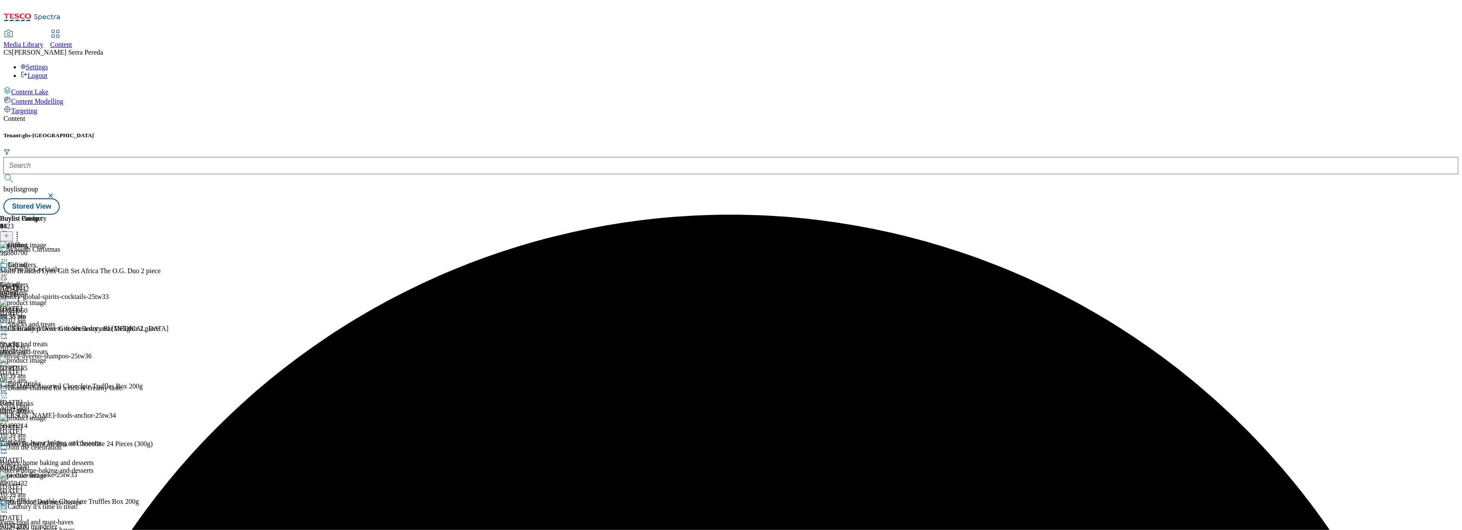
click at [21, 230] on icon at bounding box center [17, 234] width 9 height 9
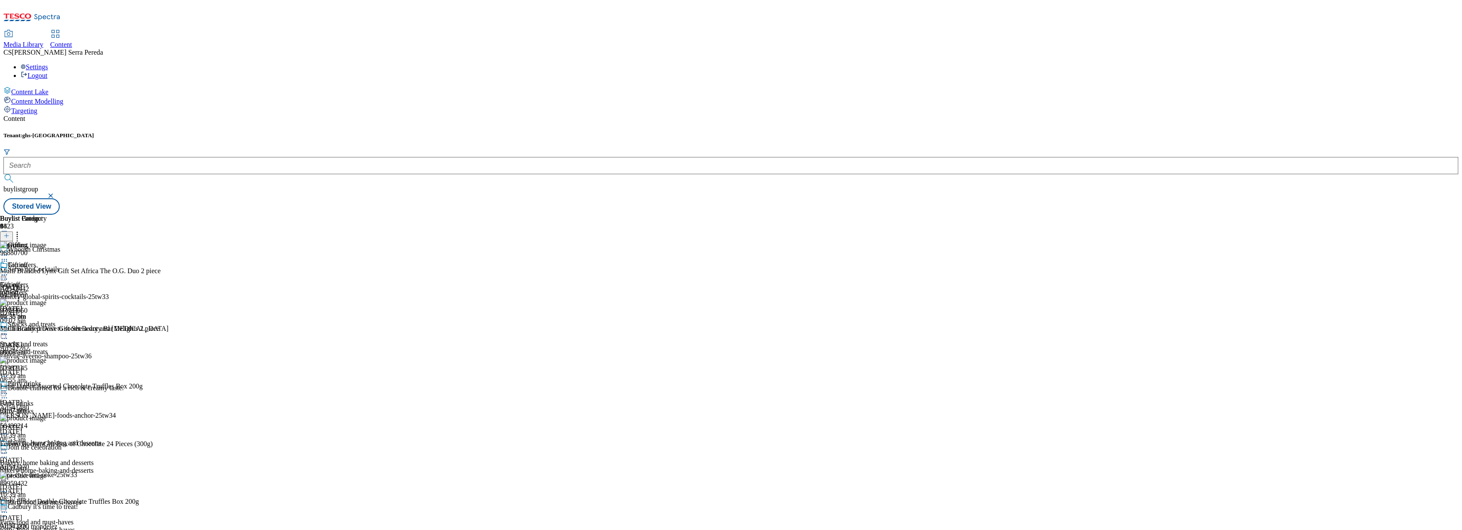
click at [9, 270] on icon at bounding box center [4, 274] width 9 height 9
click at [40, 288] on button "Edit" at bounding box center [28, 293] width 23 height 10
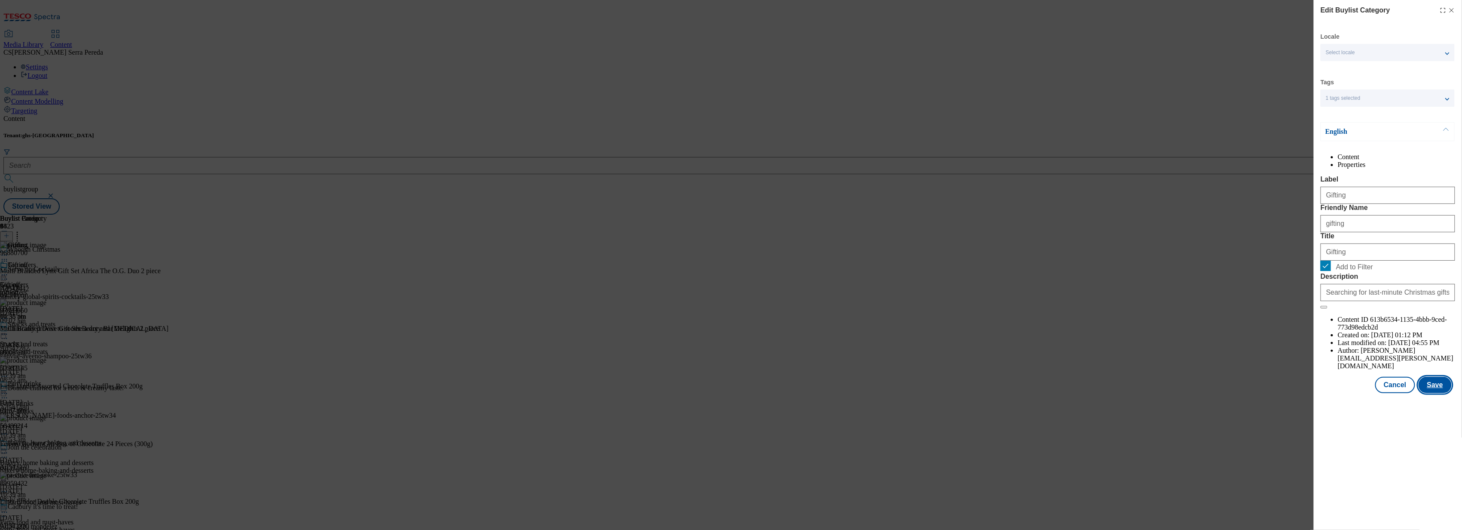
click at [1439, 393] on button "Save" at bounding box center [1435, 385] width 33 height 16
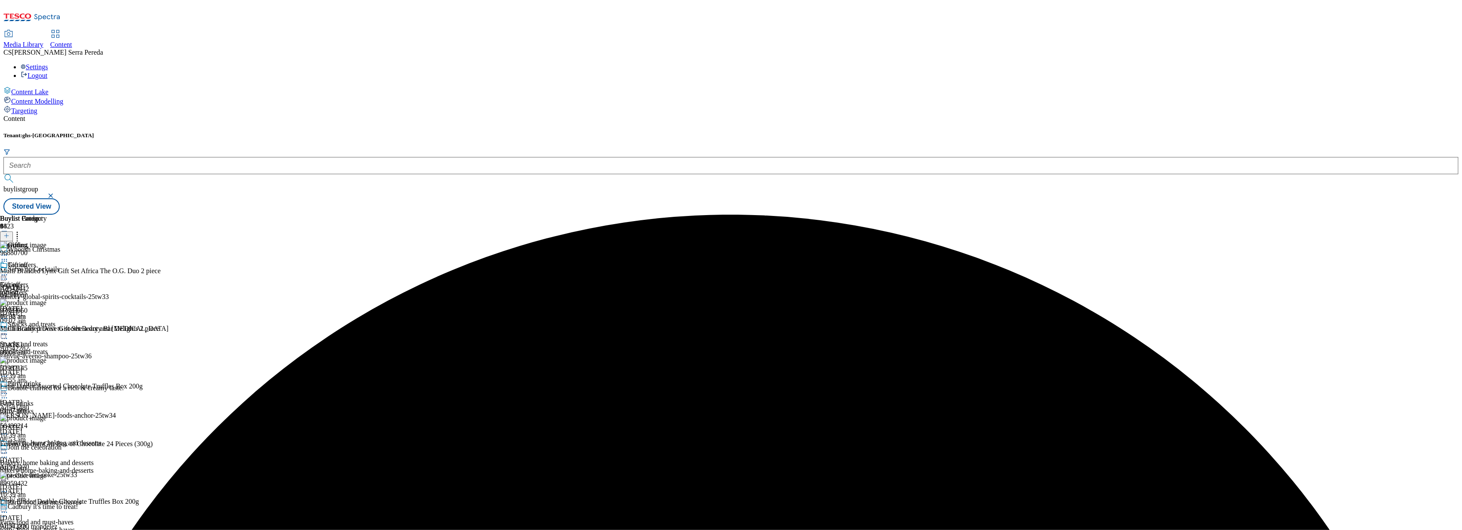
click at [9, 270] on icon at bounding box center [4, 274] width 9 height 9
click at [47, 329] on span "Preview" at bounding box center [37, 332] width 20 height 6
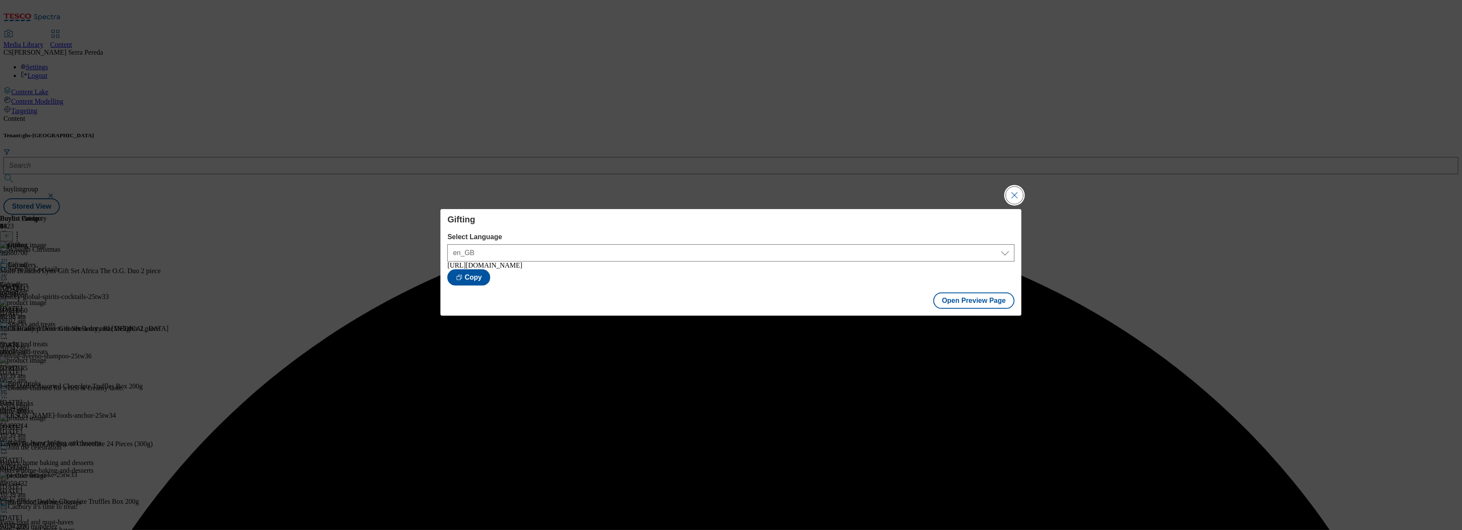
click at [1019, 190] on button "Close Modal" at bounding box center [1014, 195] width 17 height 17
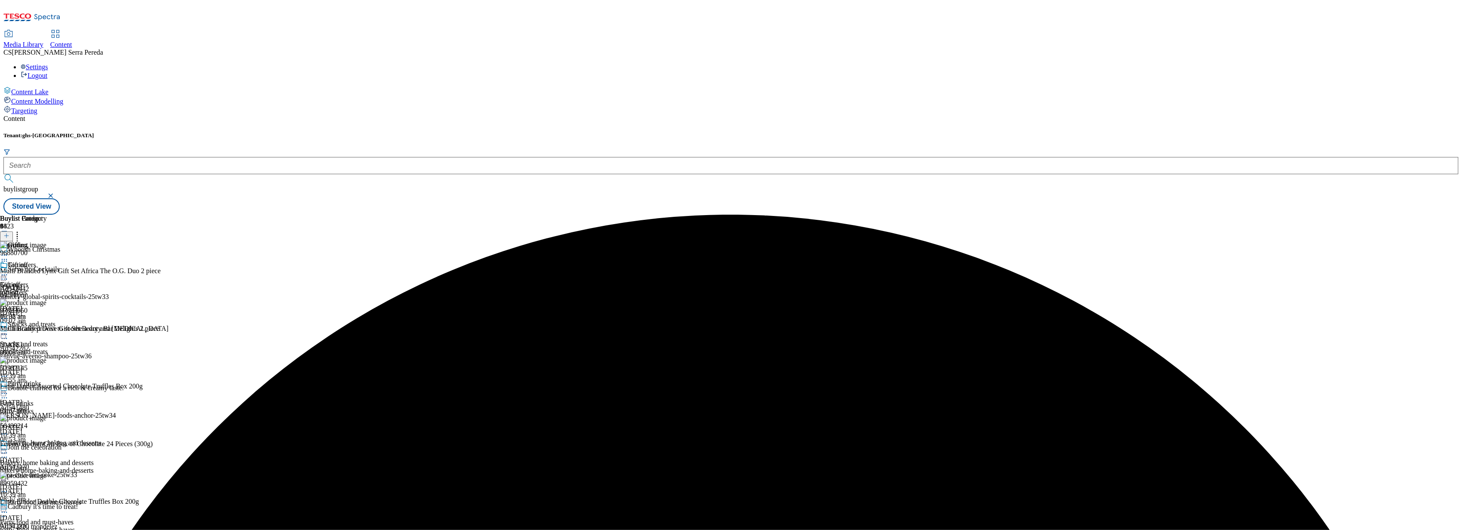
click at [9, 270] on icon at bounding box center [4, 274] width 9 height 9
click at [46, 359] on span "Publish" at bounding box center [36, 362] width 19 height 6
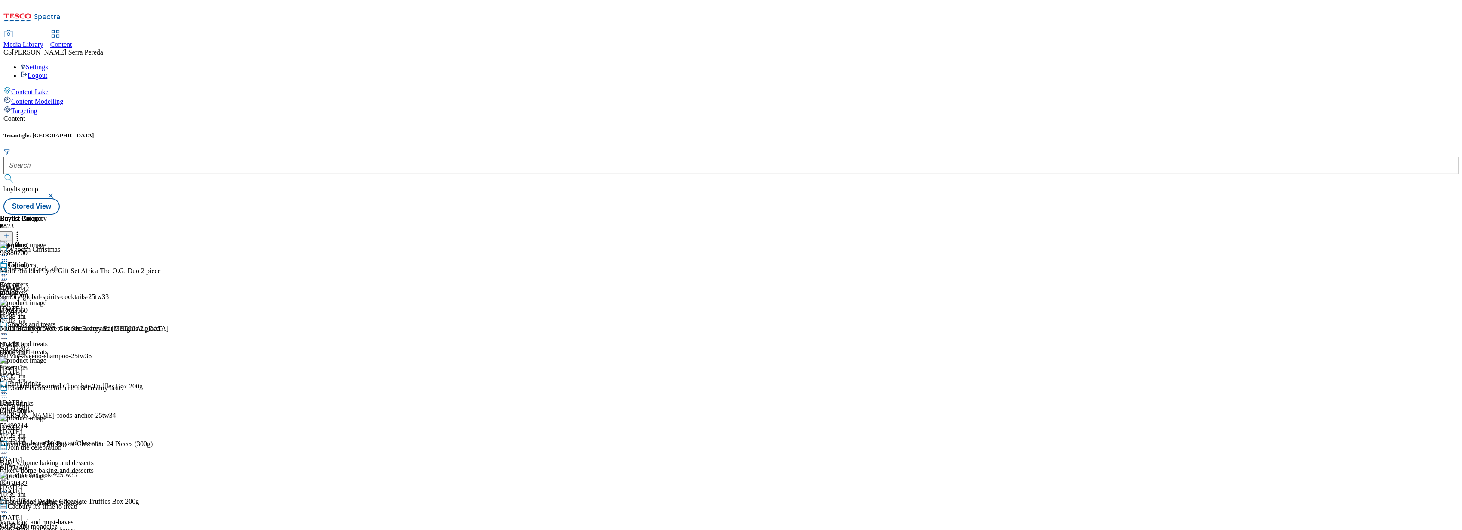
click at [101, 270] on div at bounding box center [50, 275] width 101 height 10
